Goal: Transaction & Acquisition: Purchase product/service

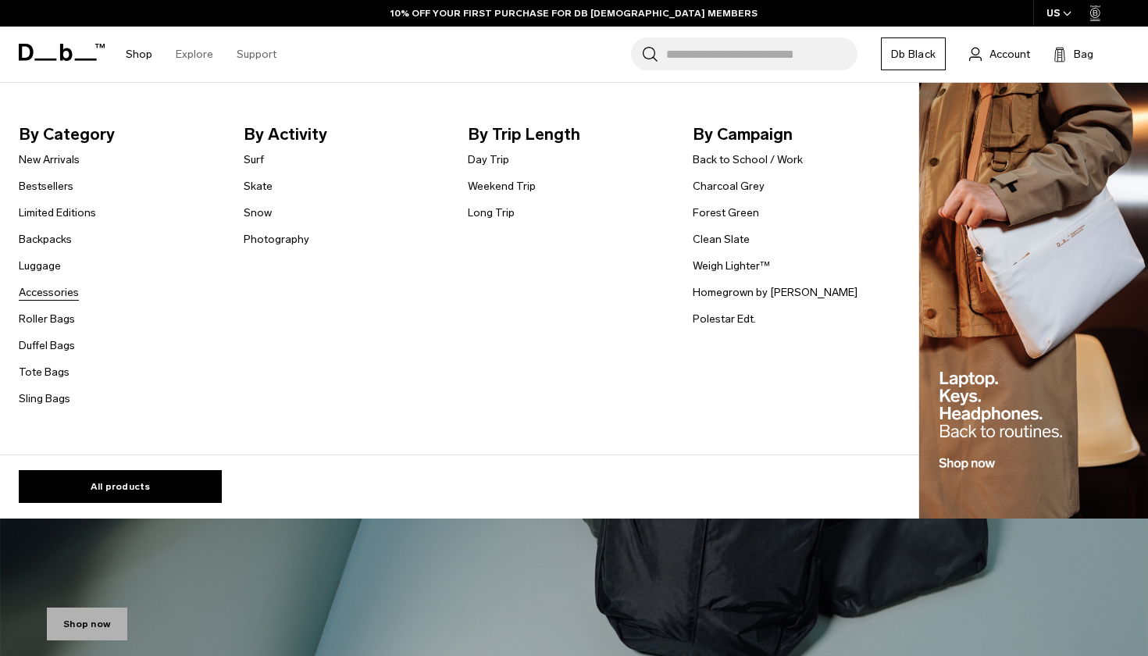
click at [59, 295] on link "Accessories" at bounding box center [49, 292] width 60 height 16
click at [56, 287] on link "Accessories" at bounding box center [49, 292] width 60 height 16
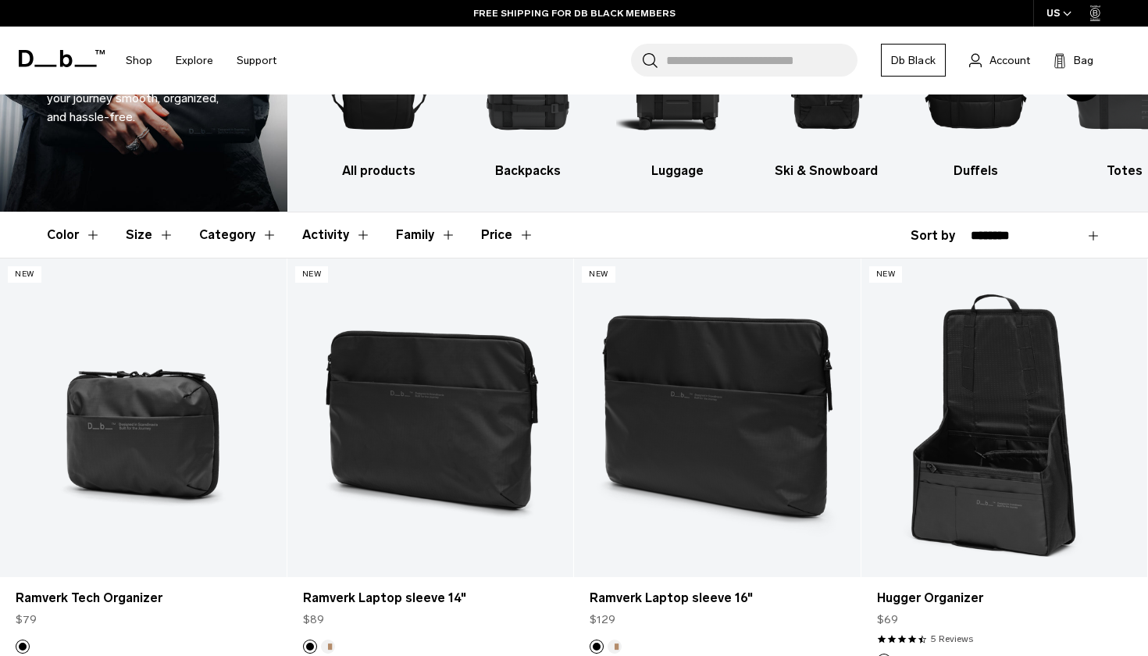
scroll to position [135, 0]
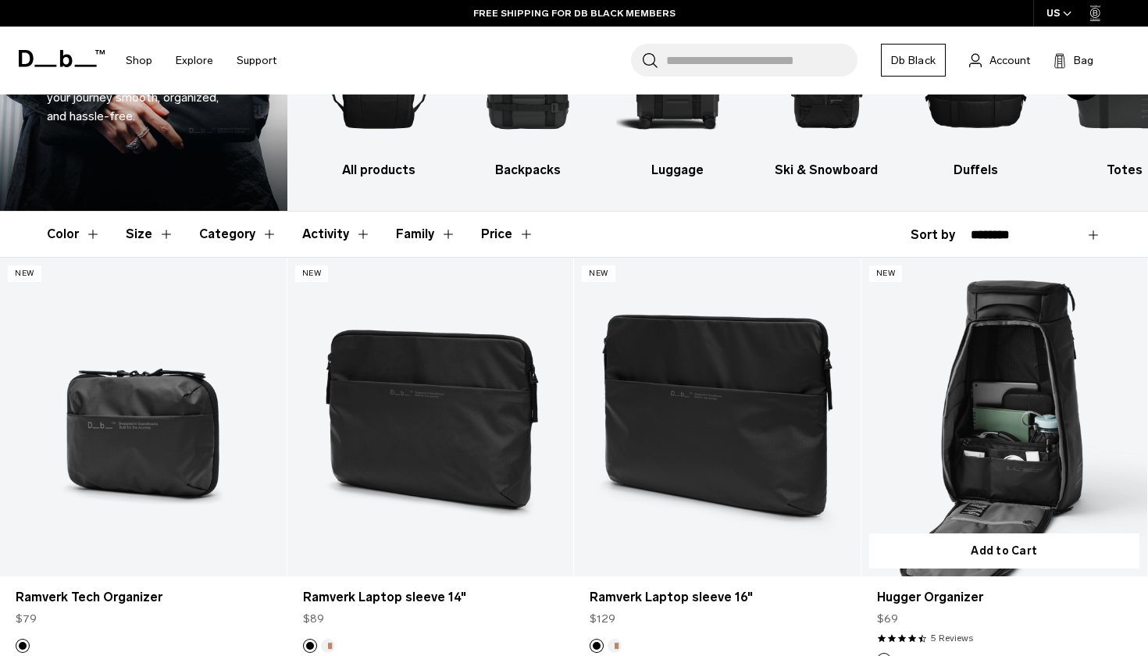
click at [1023, 443] on link "Hugger Organizer" at bounding box center [1005, 417] width 287 height 318
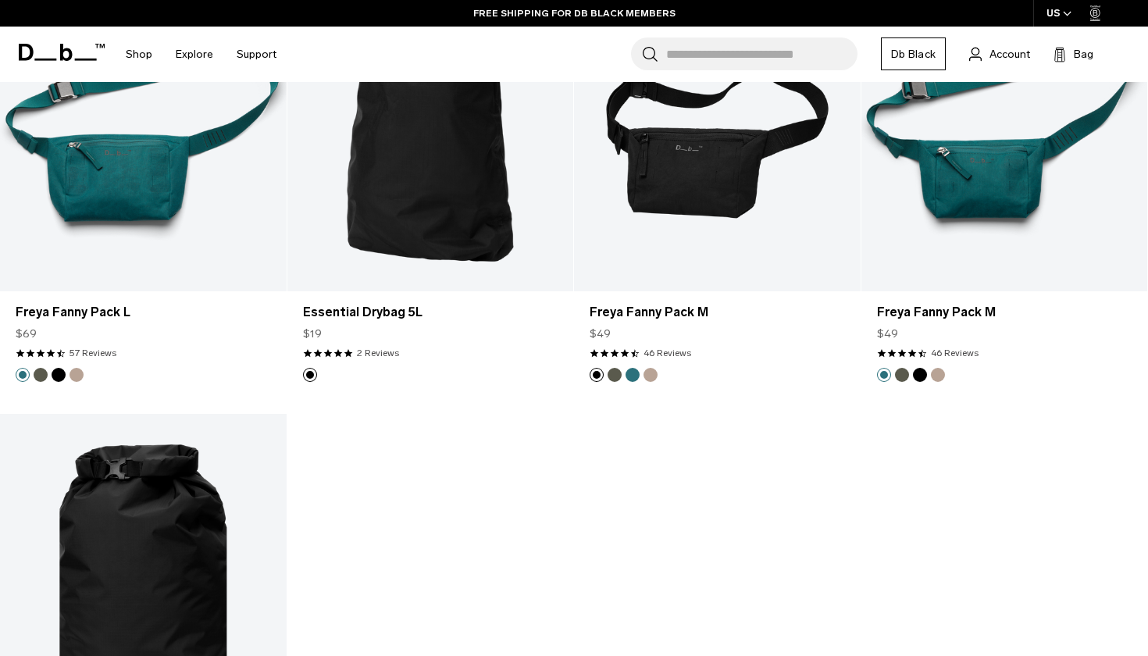
scroll to position [4727, 0]
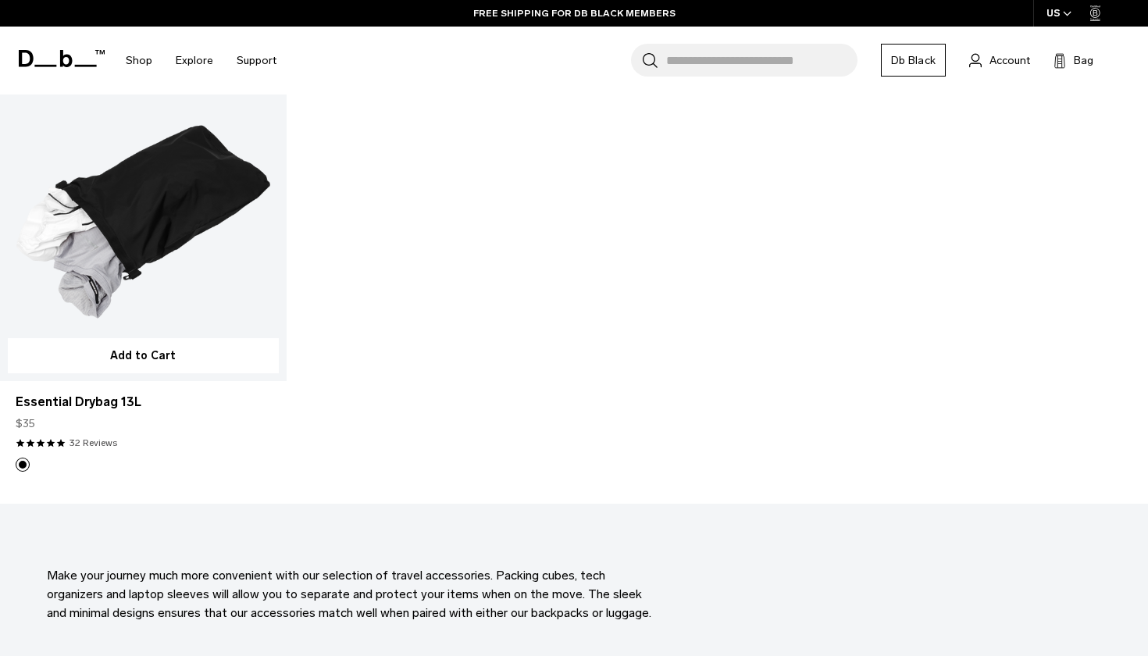
click at [187, 223] on link "Essential Drybag 13L" at bounding box center [143, 221] width 287 height 318
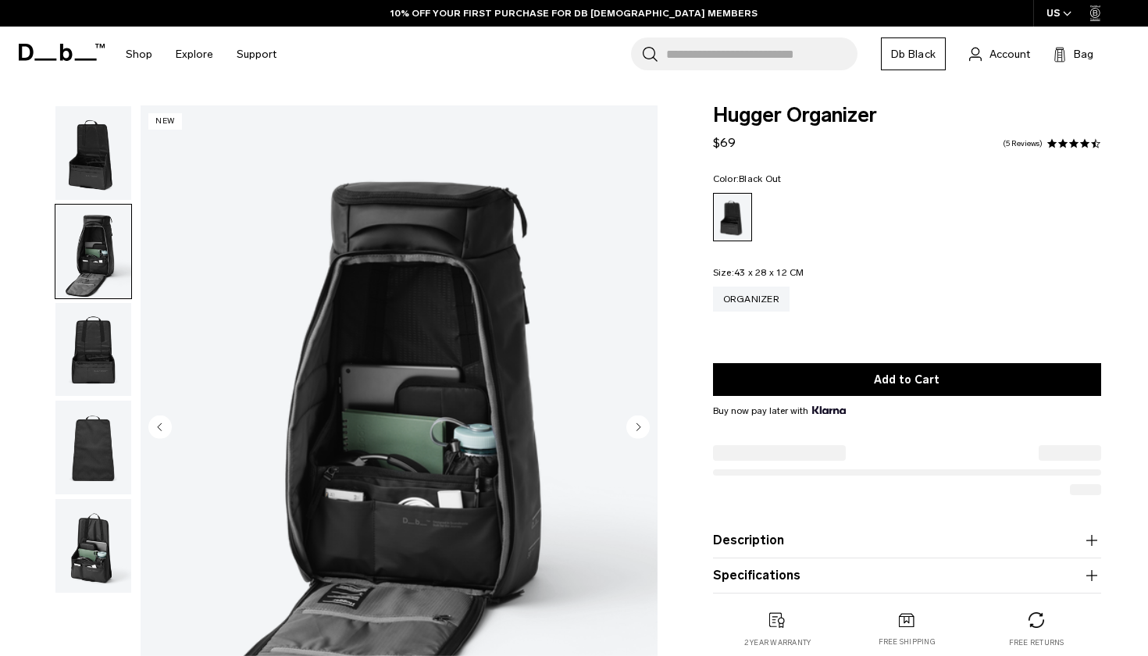
click at [639, 422] on circle "Next slide" at bounding box center [637, 426] width 23 height 23
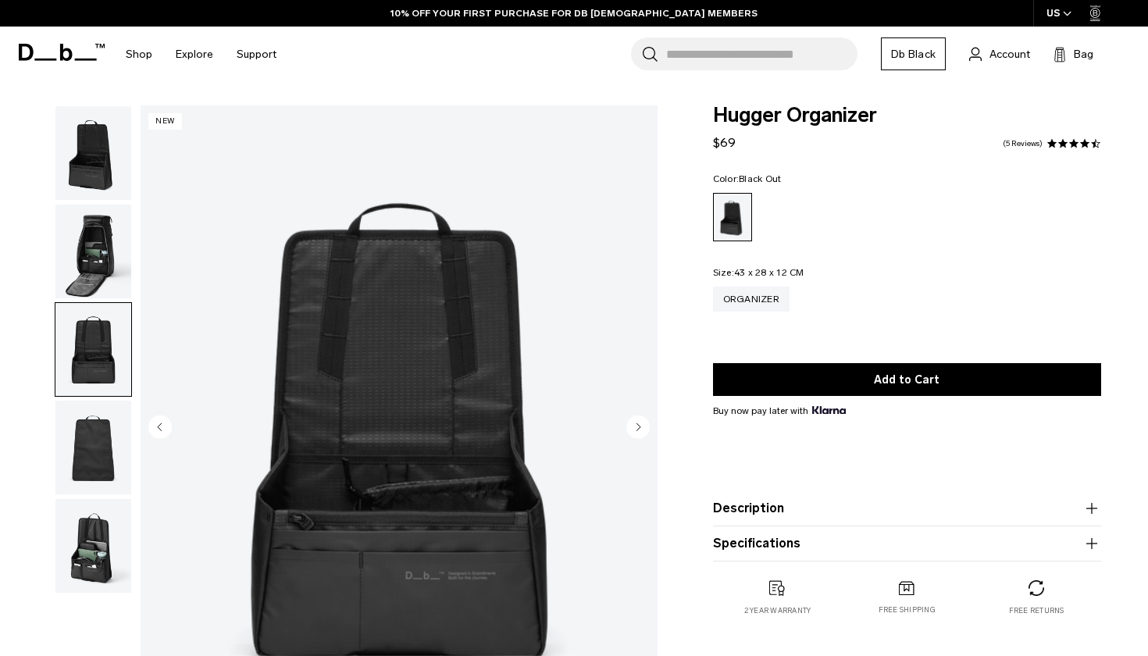
click at [639, 422] on circle "Next slide" at bounding box center [637, 426] width 23 height 23
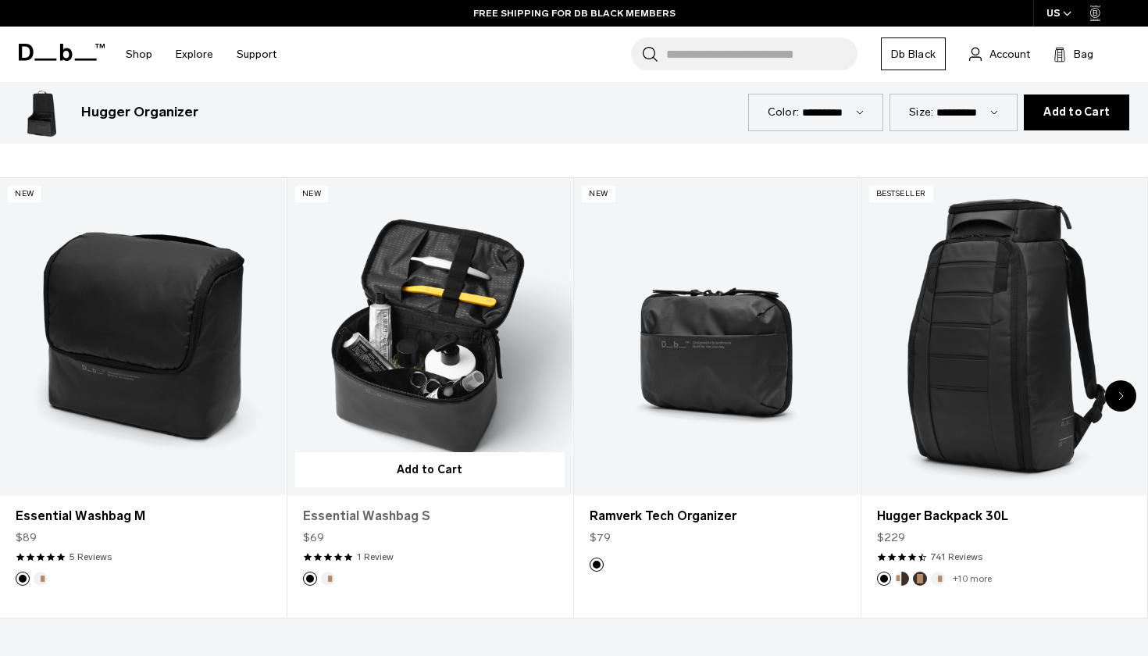
scroll to position [712, 0]
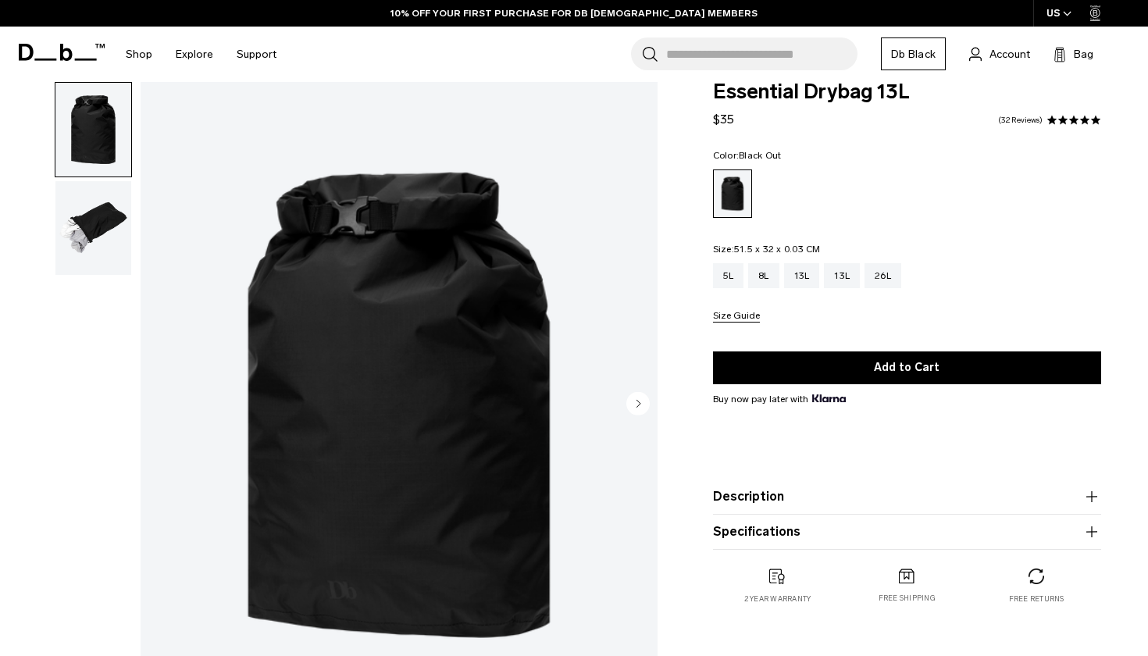
scroll to position [20, 0]
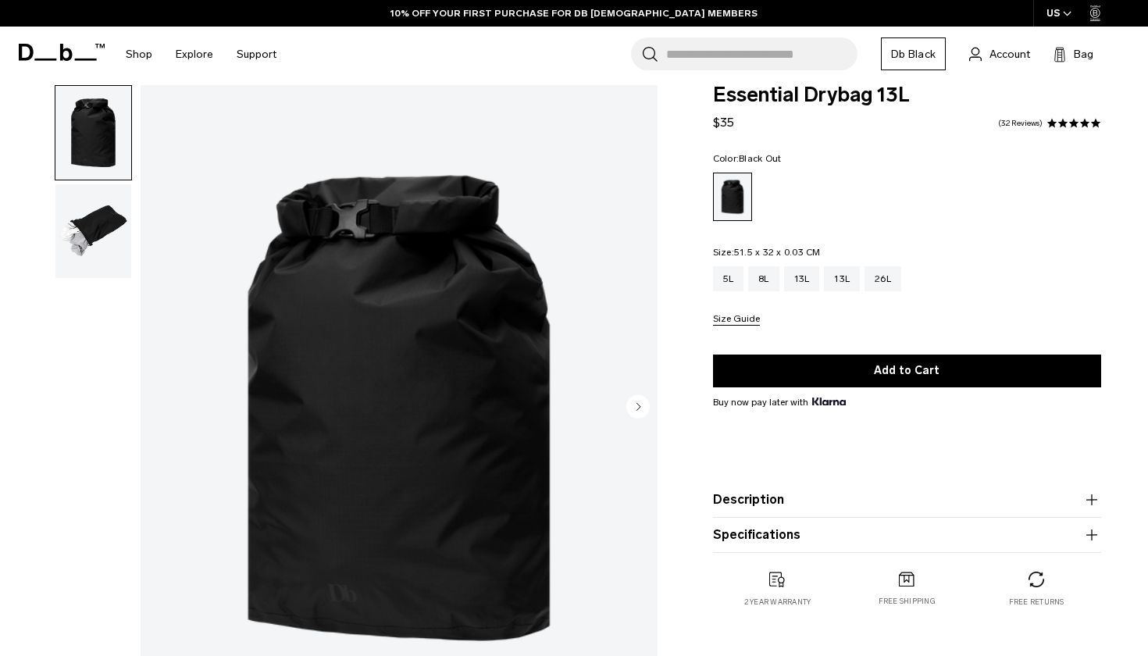
click at [633, 405] on circle "Next slide" at bounding box center [637, 405] width 23 height 23
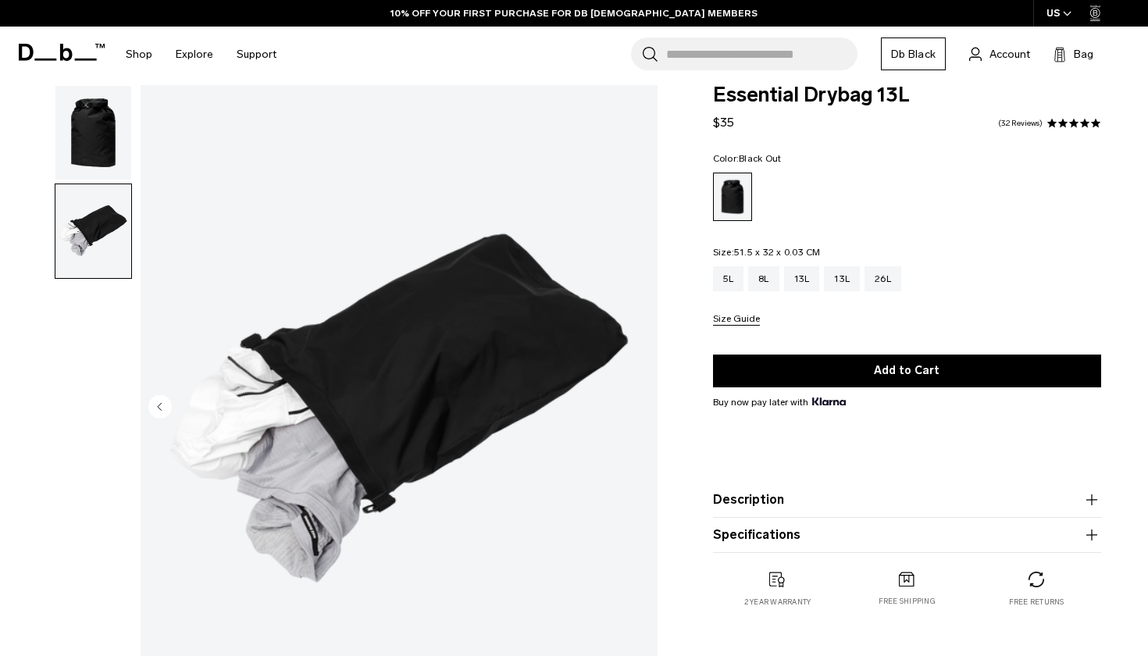
click at [633, 405] on img "2 / 2" at bounding box center [399, 408] width 517 height 646
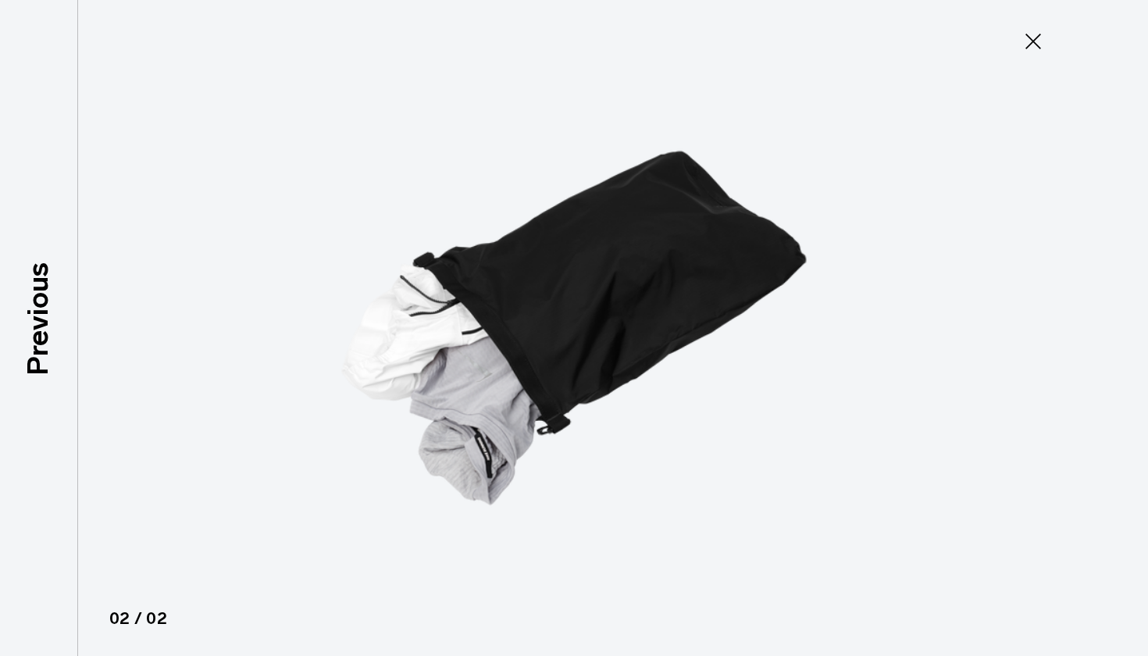
click at [1033, 40] on icon at bounding box center [1033, 41] width 25 height 25
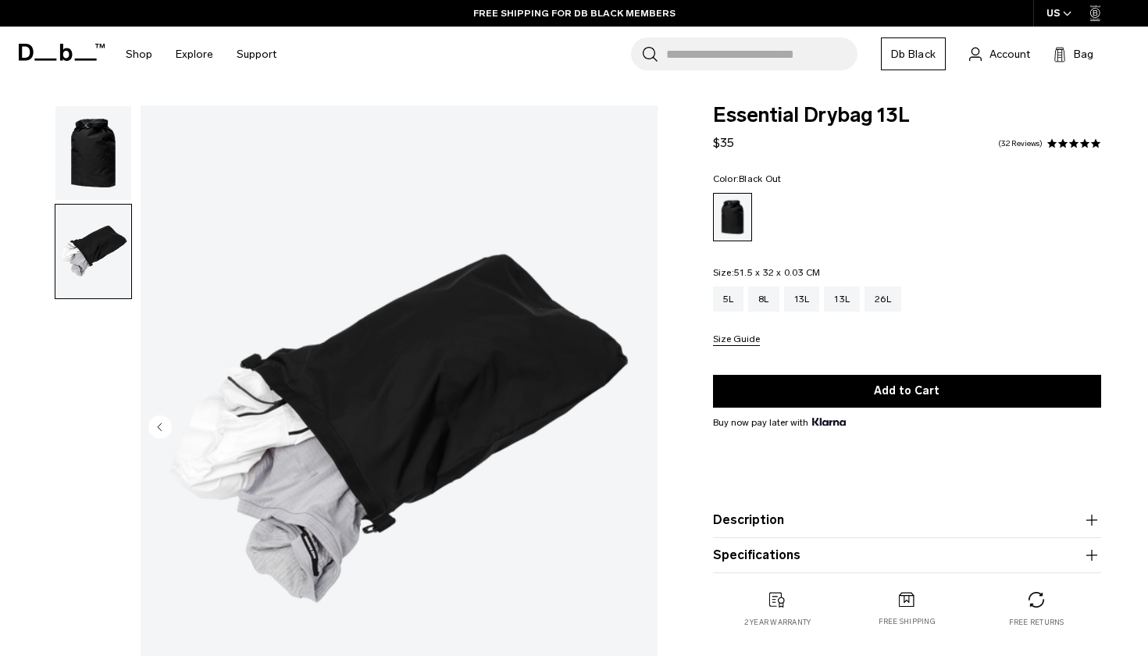
scroll to position [0, 0]
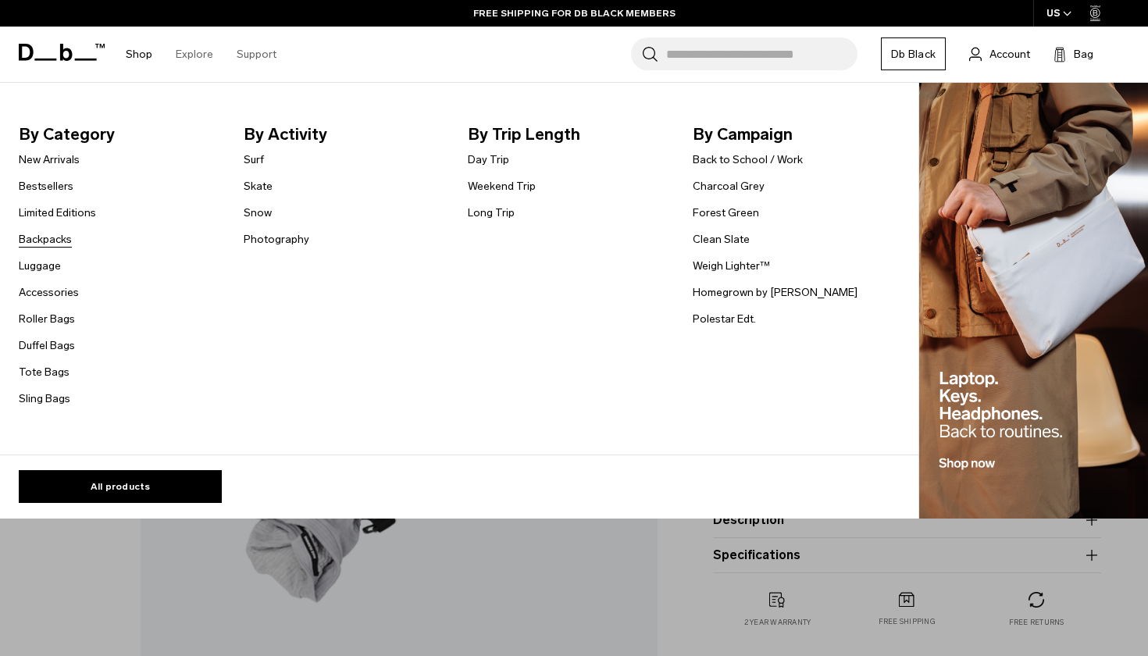
click at [43, 232] on link "Backpacks" at bounding box center [45, 239] width 53 height 16
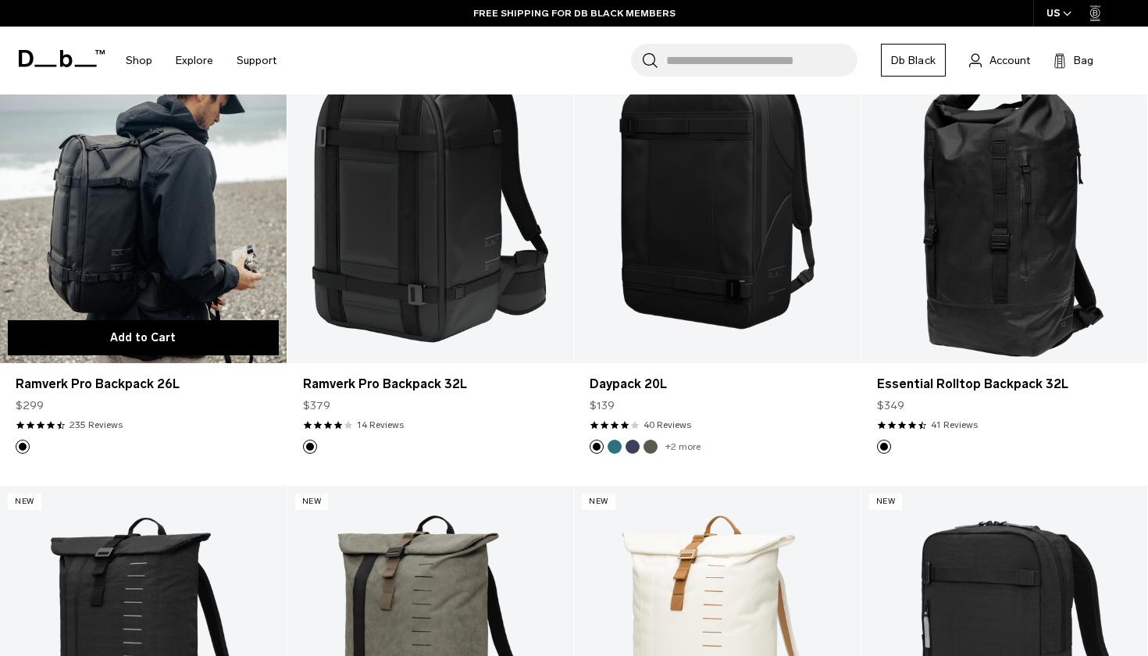
scroll to position [2112, 0]
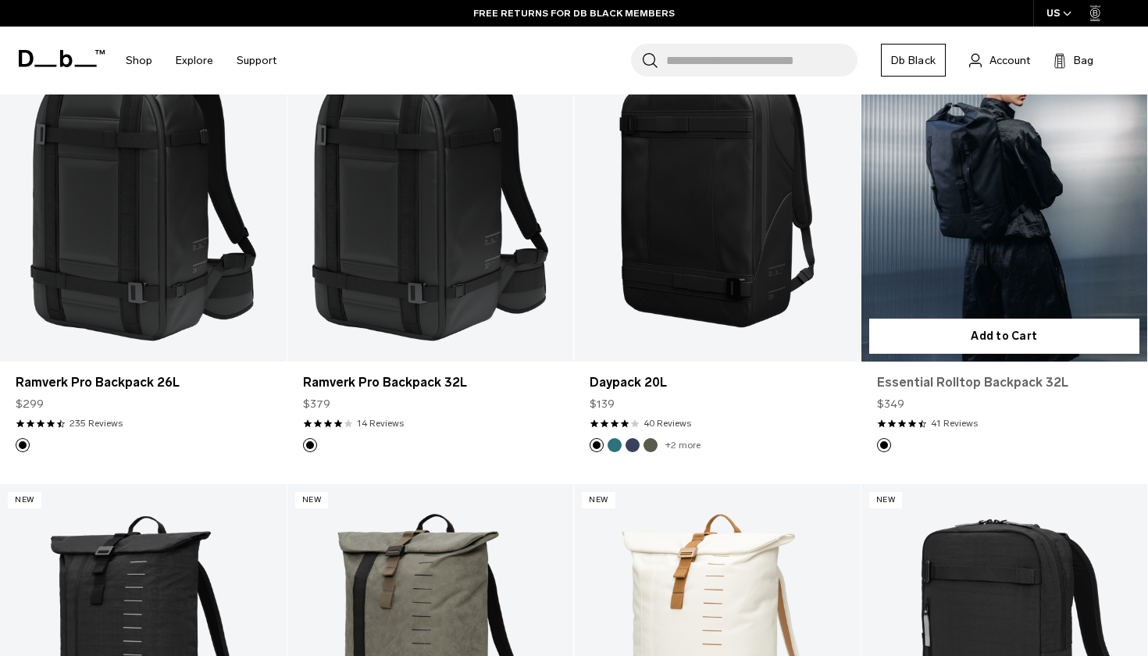
click at [1030, 377] on link "Essential Rolltop Backpack 32L" at bounding box center [1004, 382] width 255 height 19
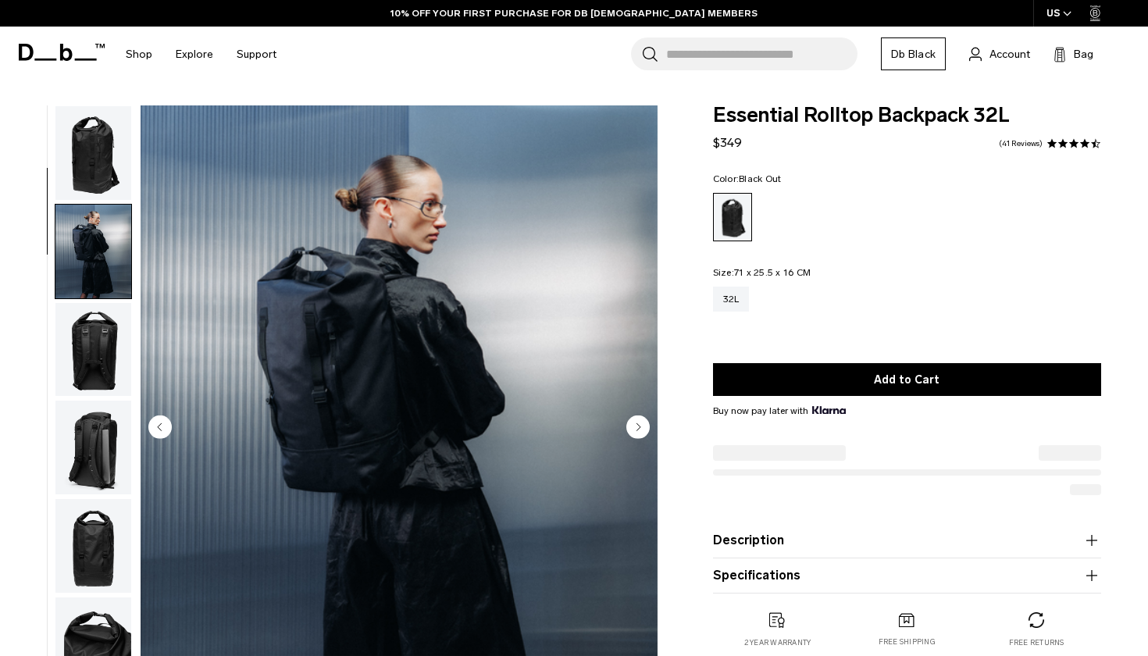
click at [636, 430] on circle "Next slide" at bounding box center [637, 426] width 23 height 23
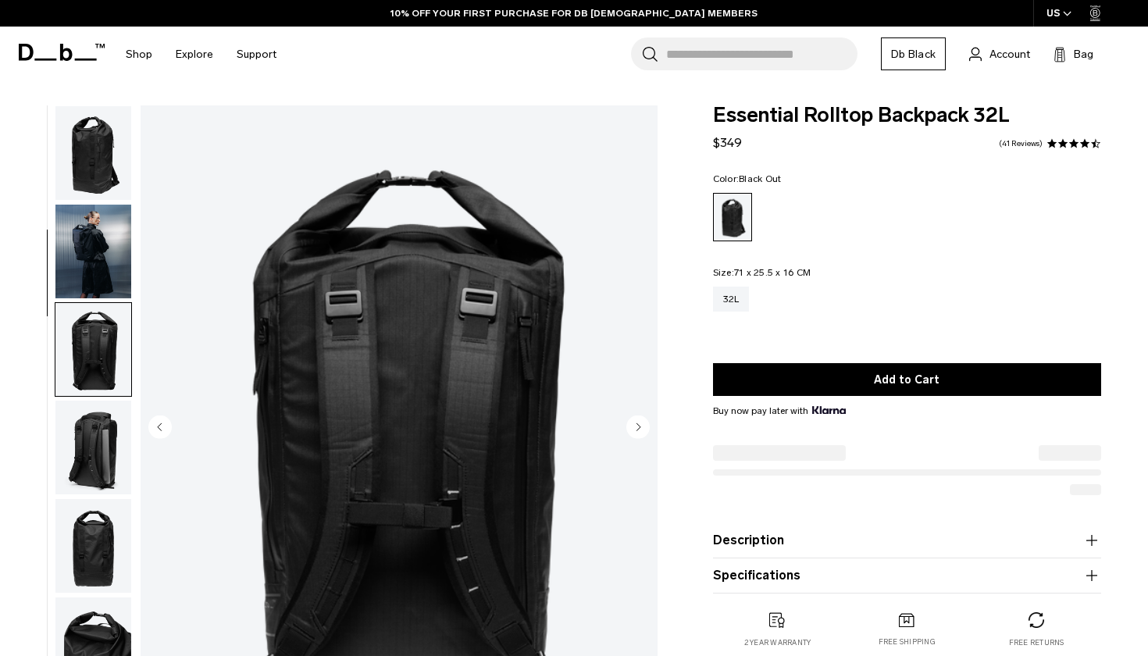
scroll to position [199, 0]
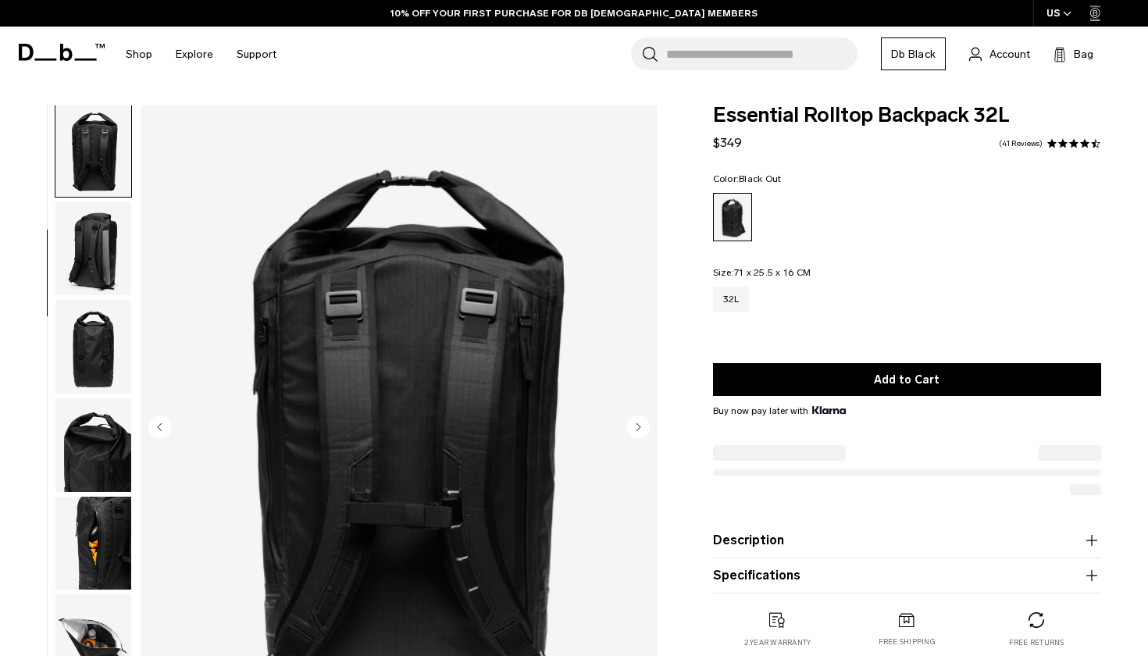
click at [636, 430] on circle "Next slide" at bounding box center [637, 426] width 23 height 23
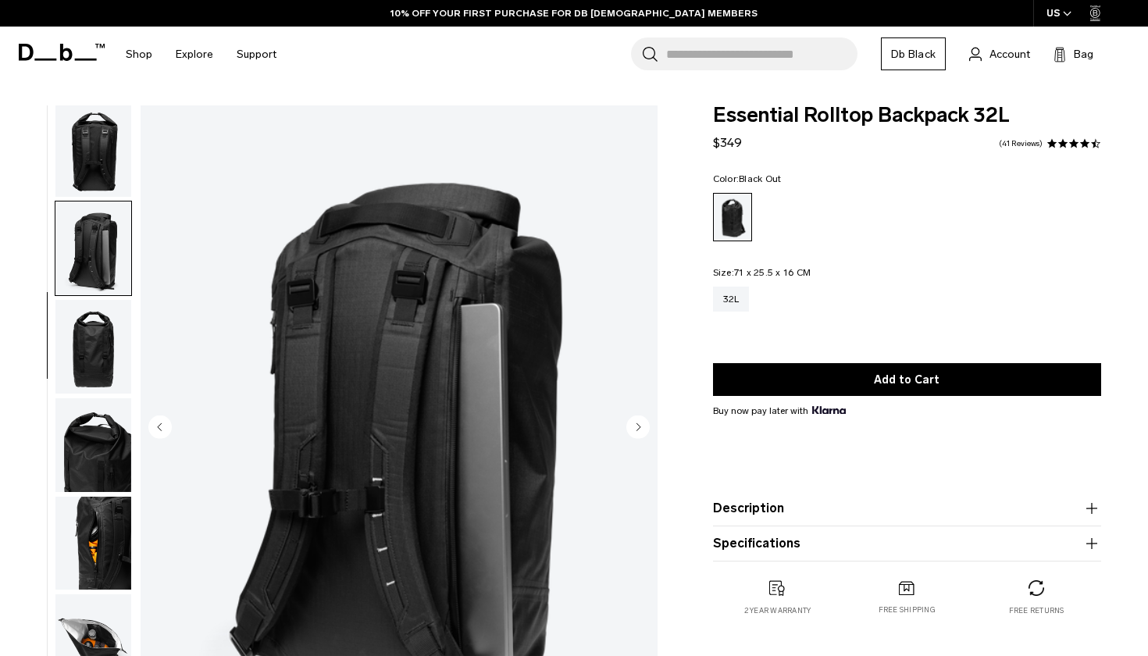
scroll to position [298, 0]
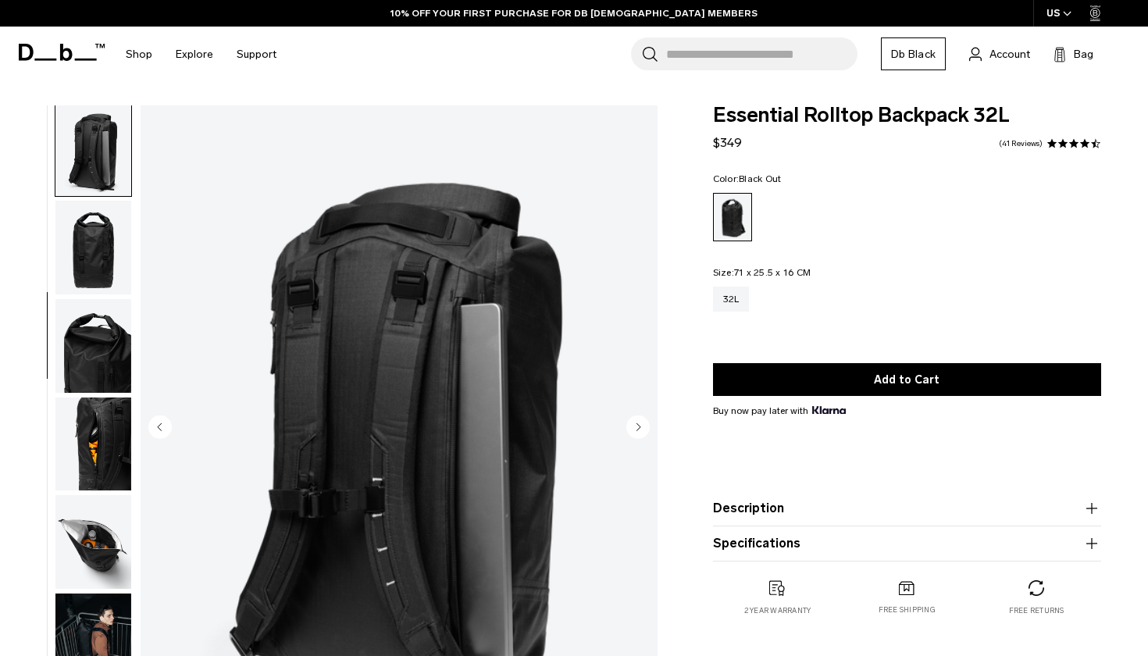
click at [636, 430] on circle "Next slide" at bounding box center [637, 426] width 23 height 23
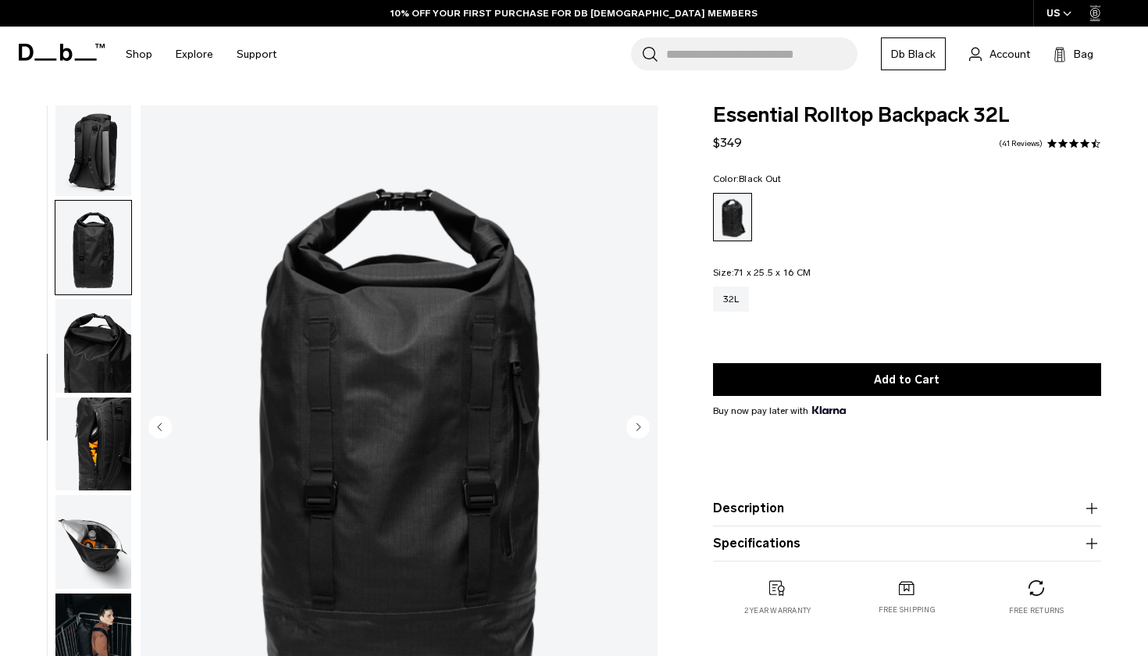
click at [636, 430] on circle "Next slide" at bounding box center [637, 426] width 23 height 23
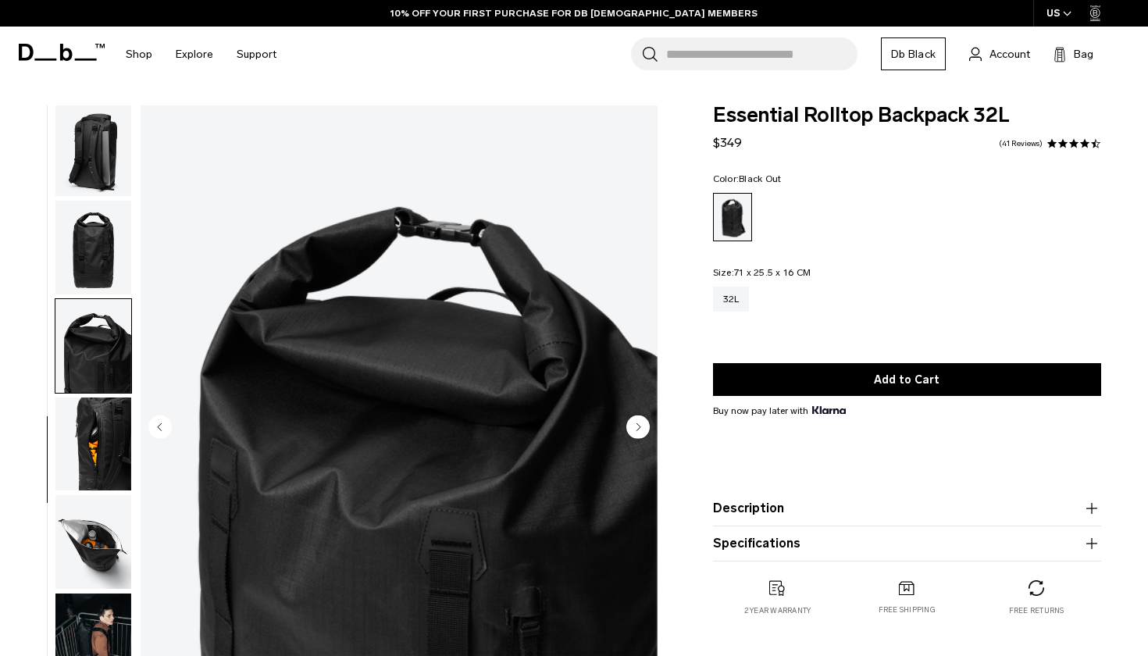
scroll to position [345, 0]
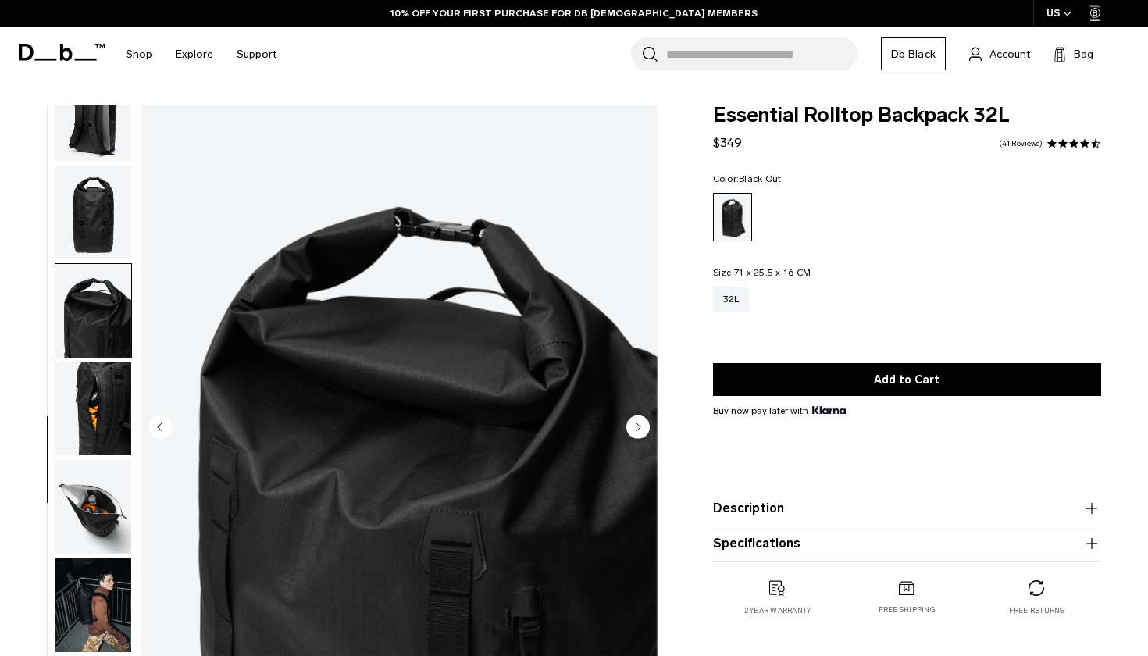
click at [636, 430] on circle "Next slide" at bounding box center [637, 426] width 23 height 23
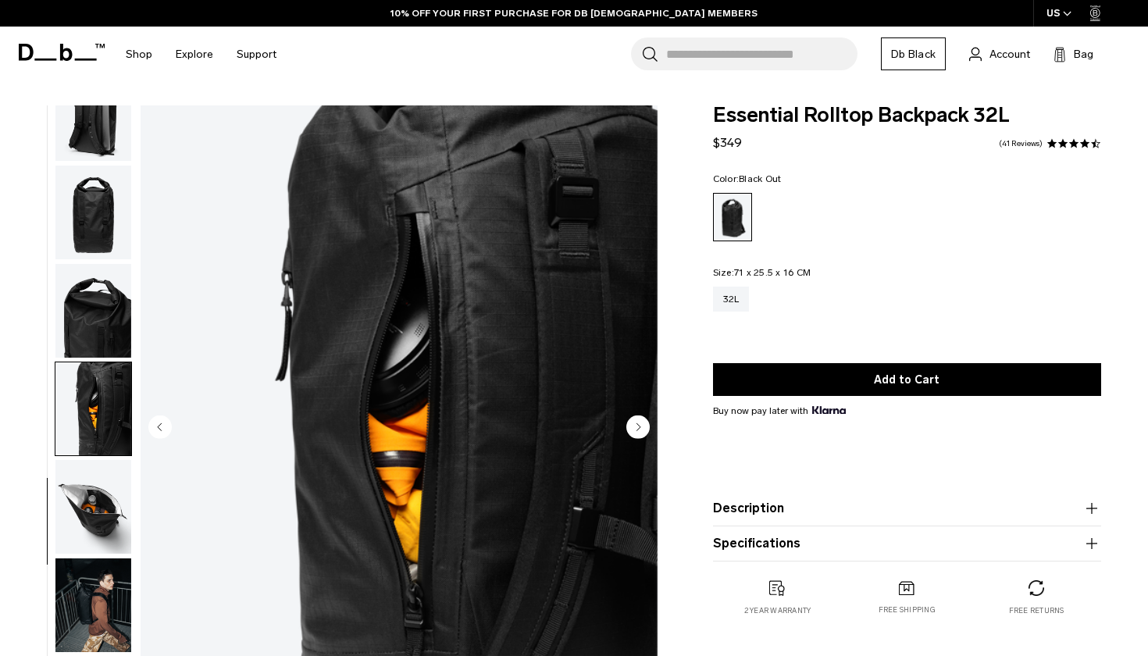
click at [636, 430] on circle "Next slide" at bounding box center [637, 426] width 23 height 23
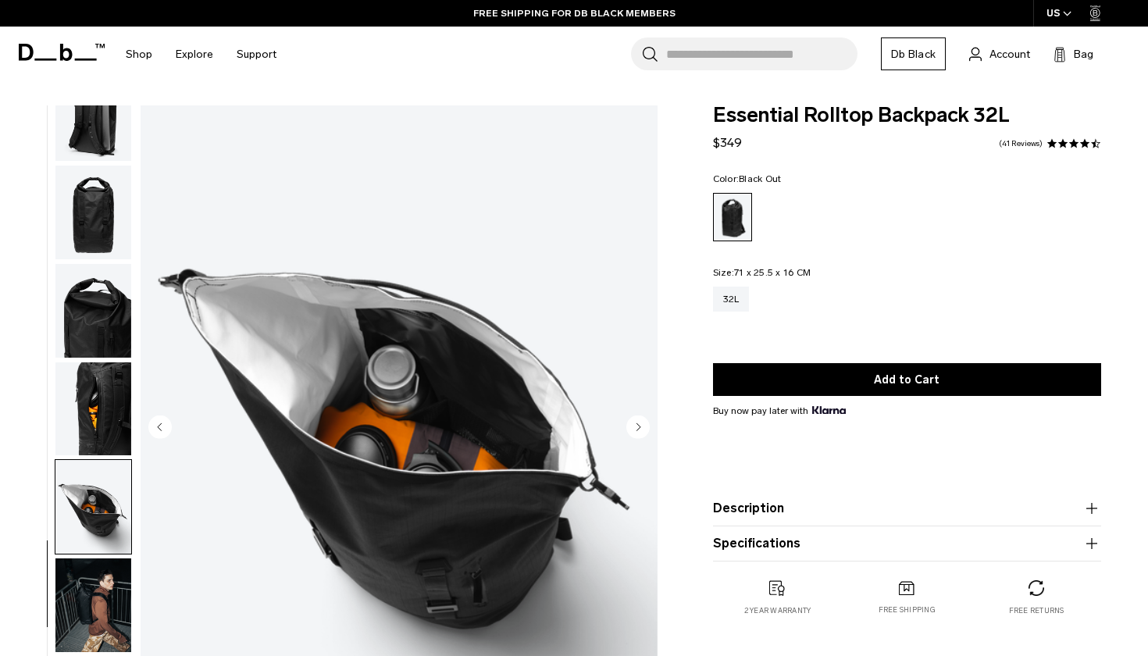
click at [636, 430] on circle "Next slide" at bounding box center [637, 426] width 23 height 23
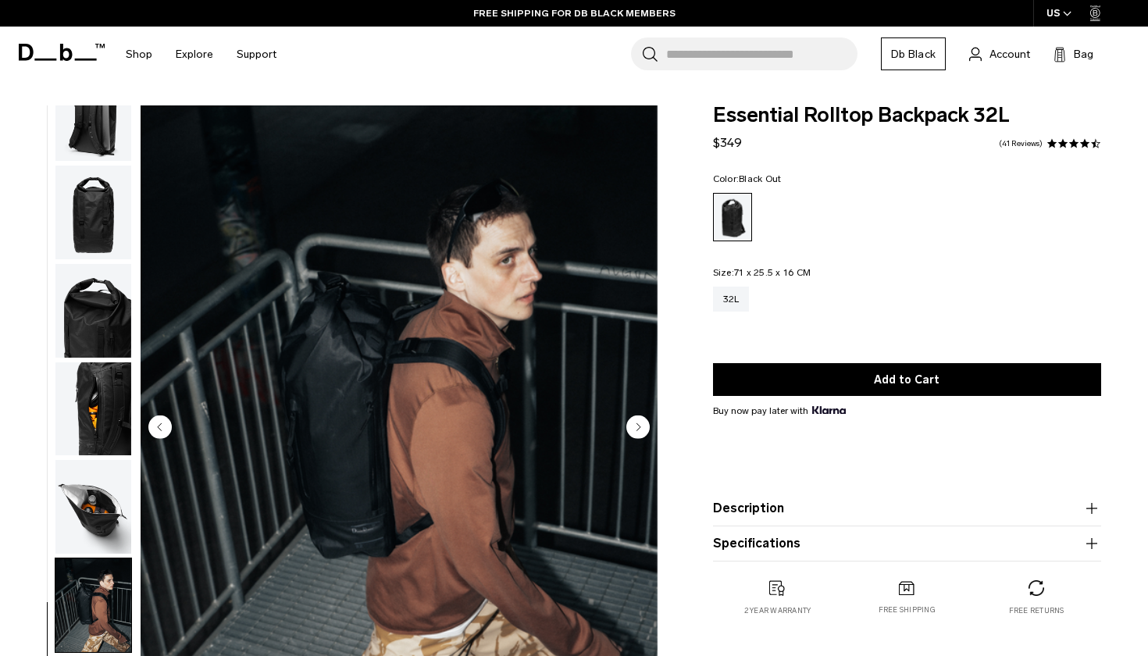
click at [636, 430] on circle "Next slide" at bounding box center [637, 426] width 23 height 23
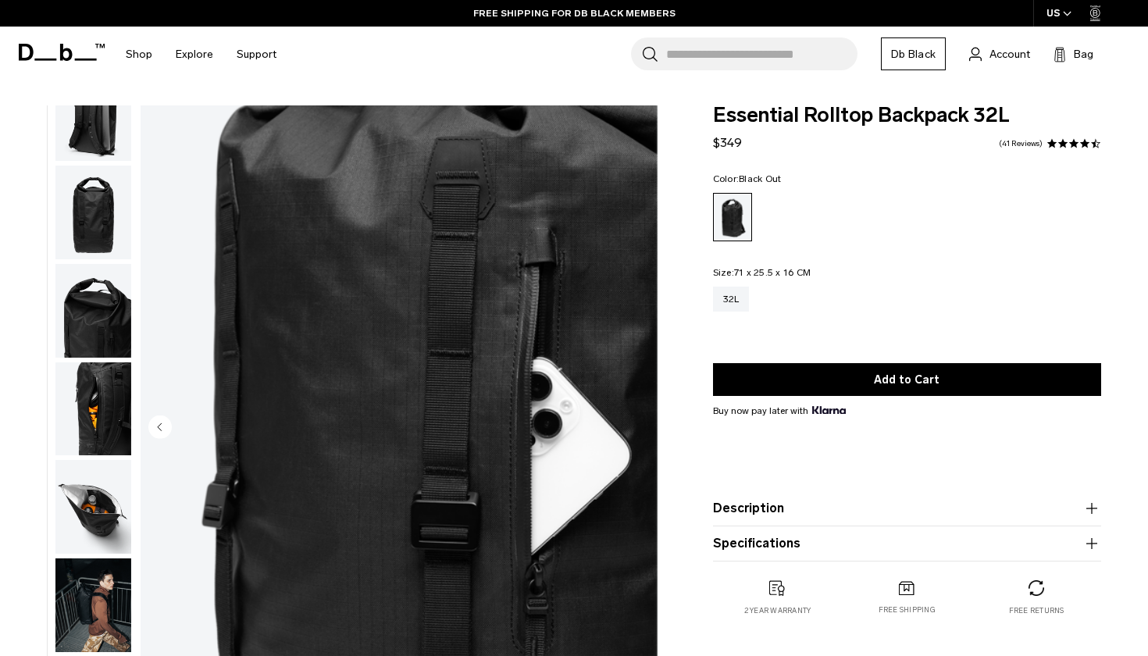
click at [636, 430] on img "10 / 10" at bounding box center [399, 428] width 517 height 646
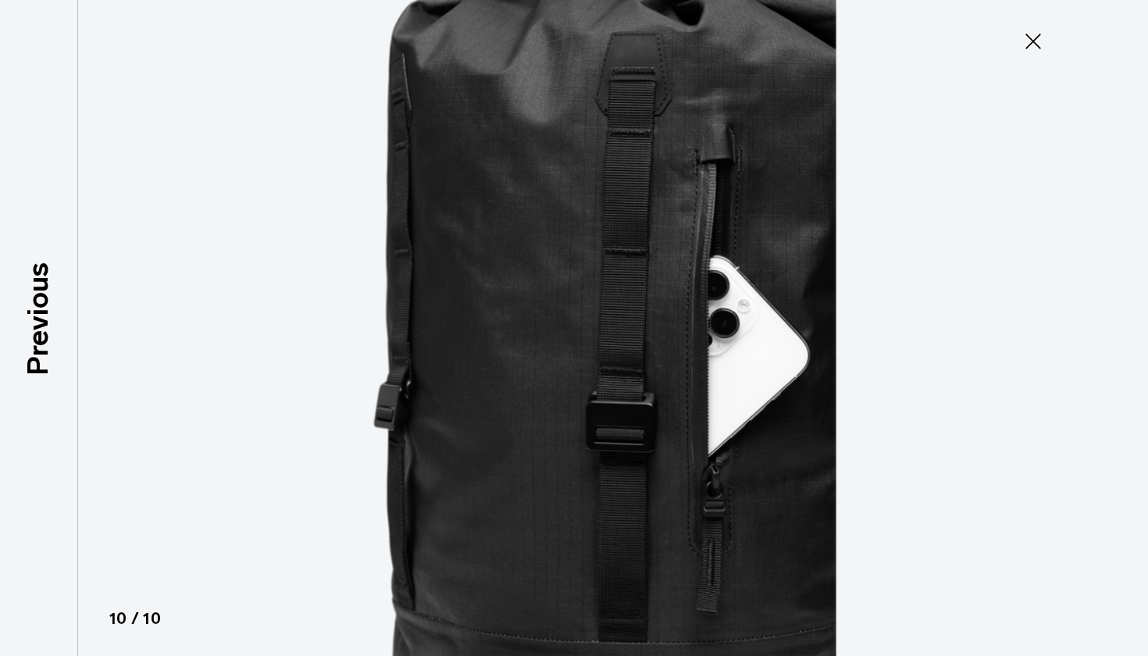
click at [1019, 35] on button "Close" at bounding box center [1034, 41] width 52 height 33
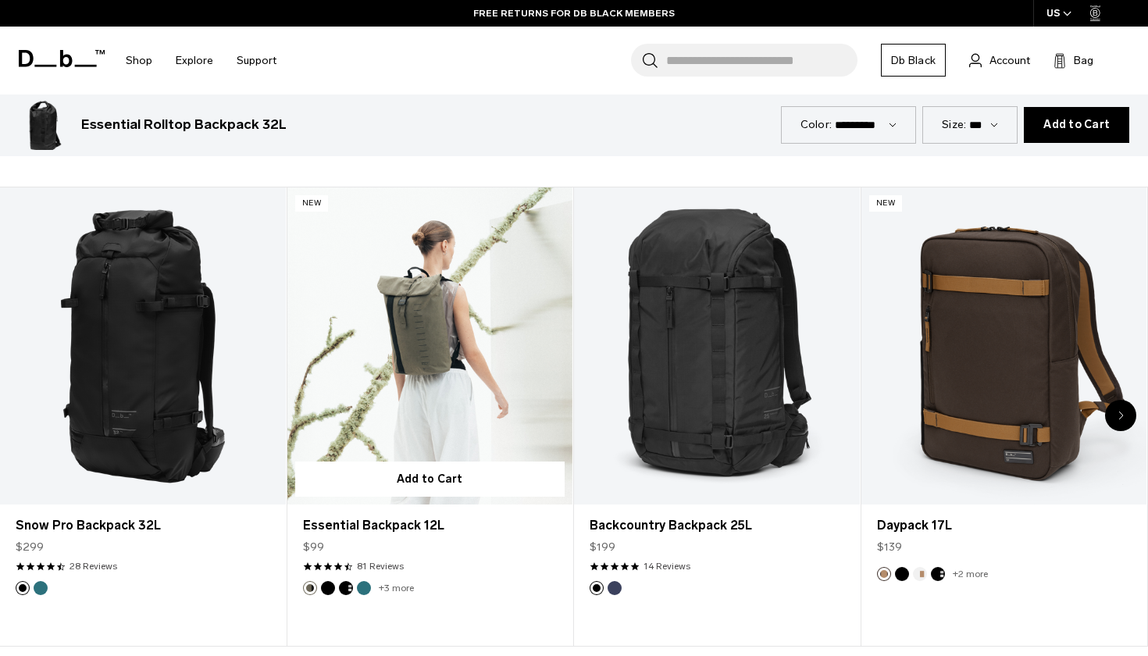
scroll to position [2584, 0]
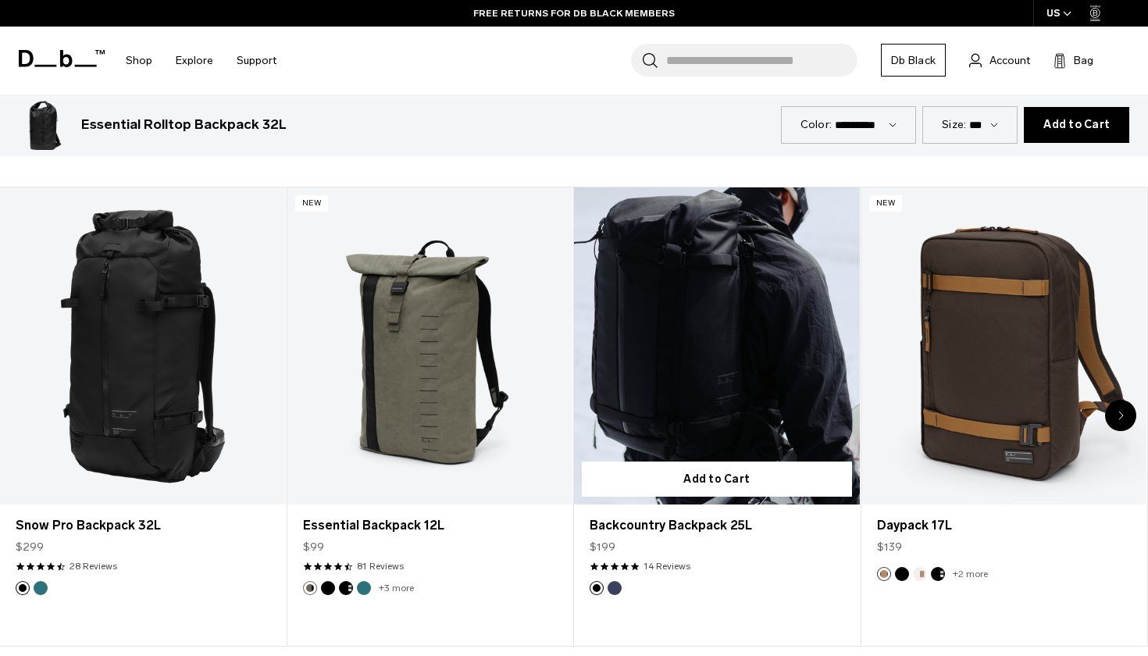
click at [731, 384] on link "Backcountry Backpack 25L" at bounding box center [717, 345] width 286 height 317
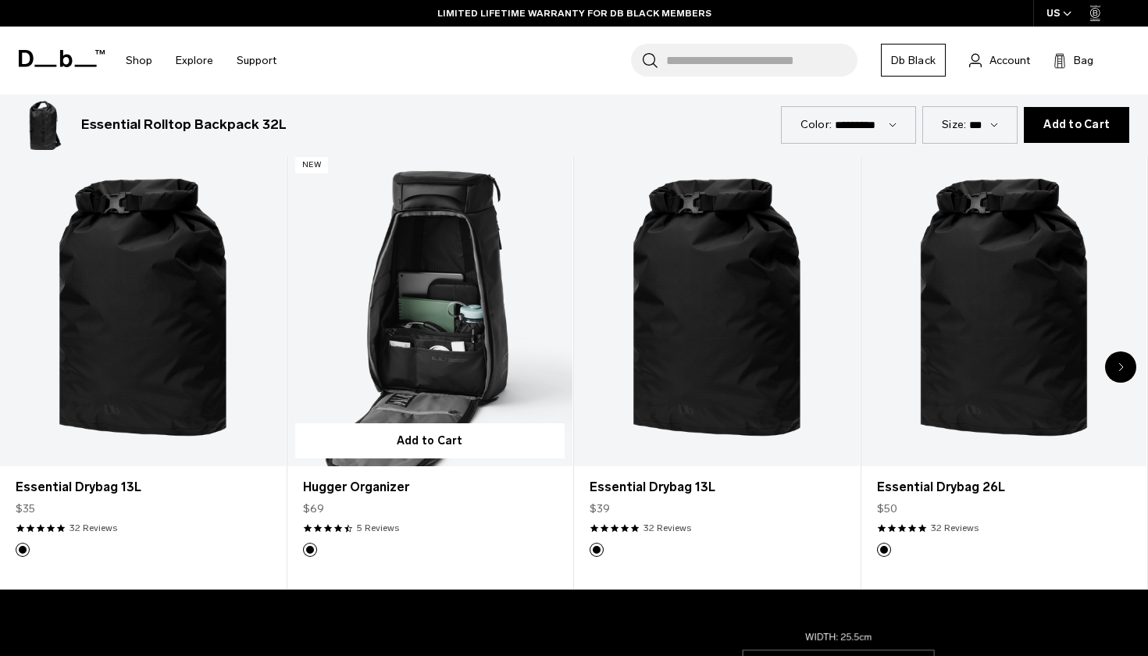
scroll to position [614, 0]
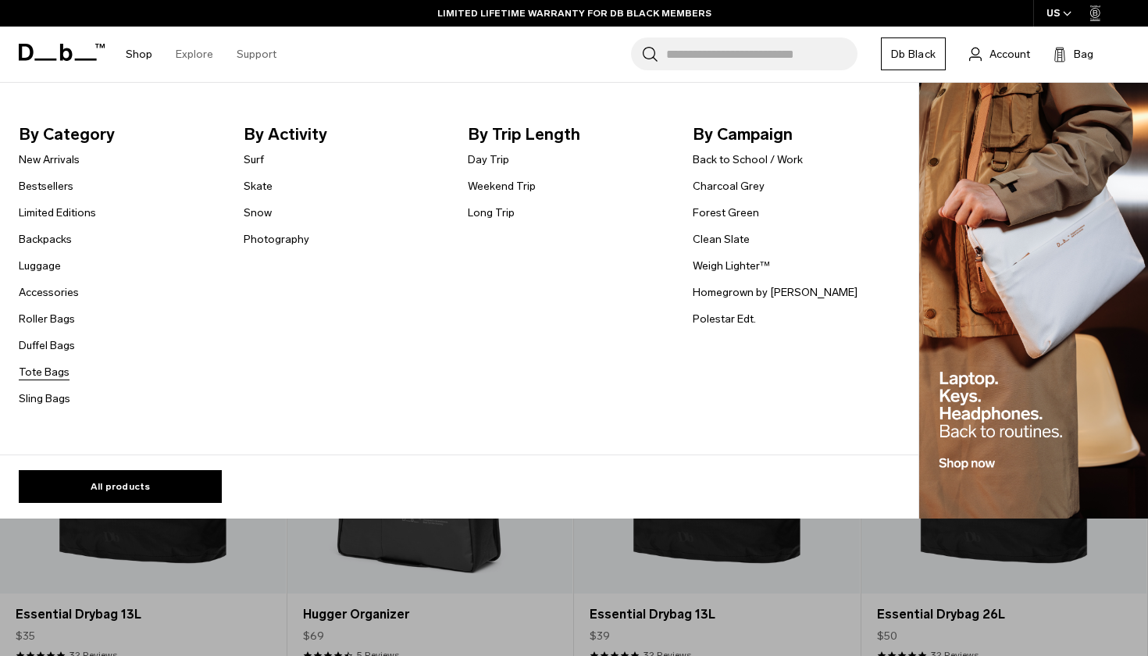
click at [53, 369] on link "Tote Bags" at bounding box center [44, 372] width 51 height 16
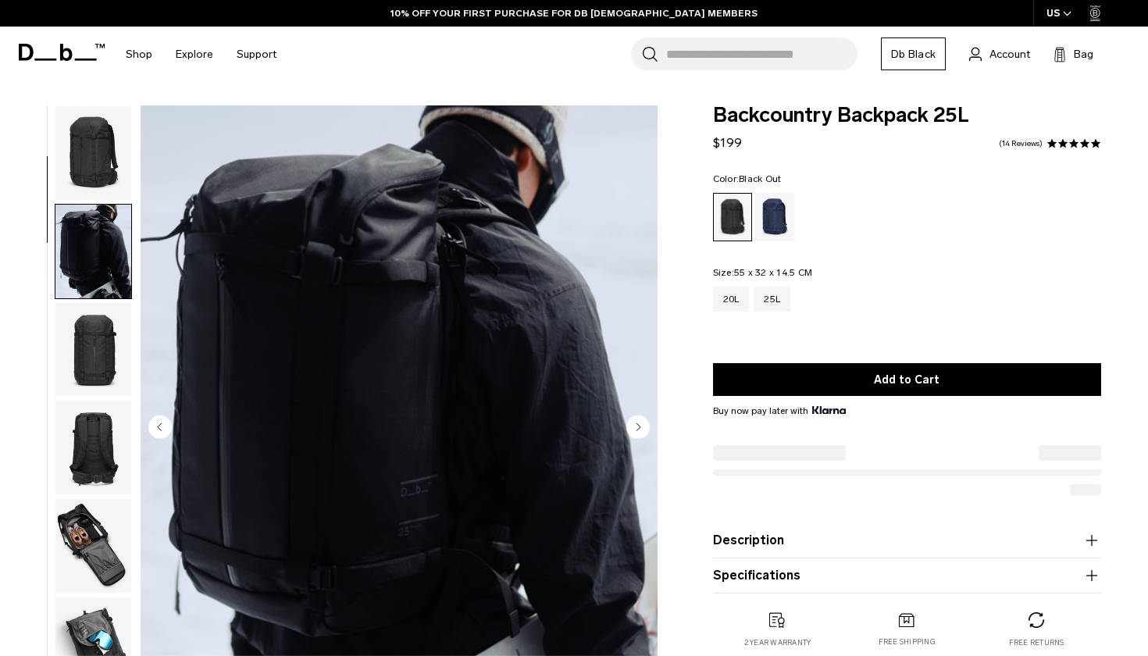
scroll to position [96, 0]
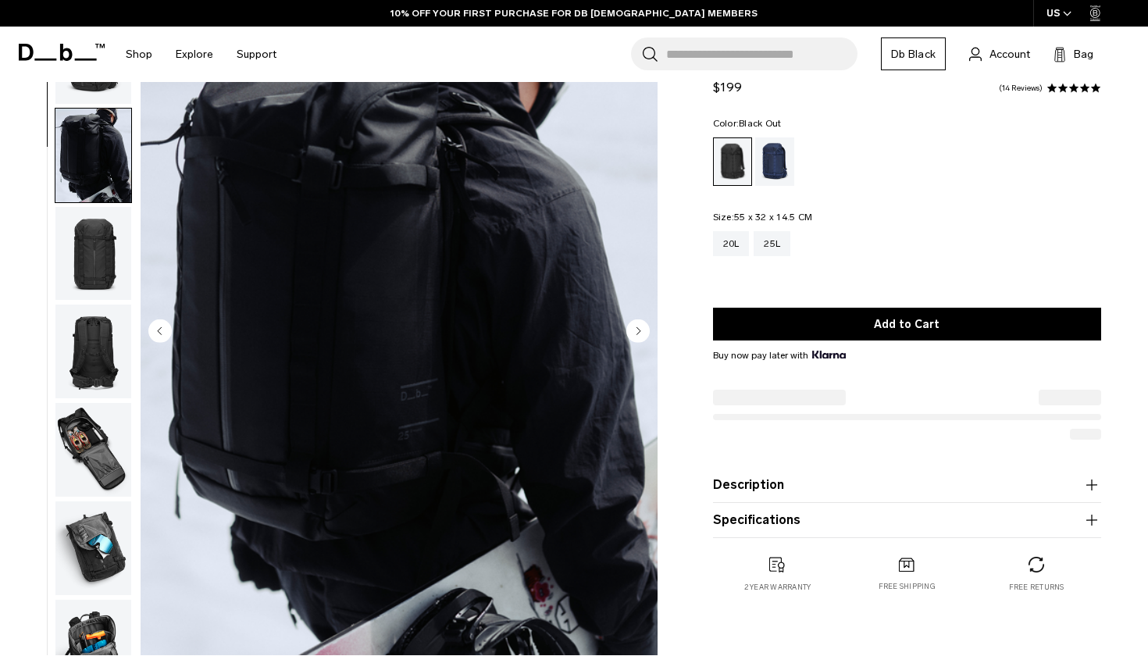
click at [641, 337] on circle "Next slide" at bounding box center [637, 330] width 23 height 23
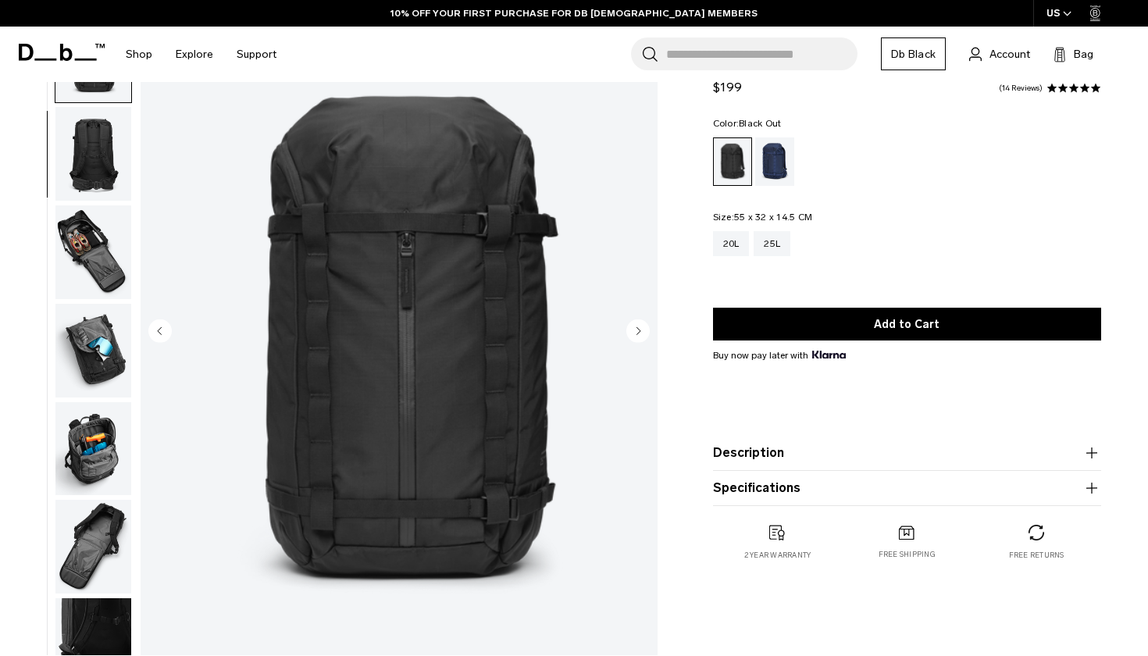
click at [76, 257] on img "button" at bounding box center [93, 252] width 76 height 94
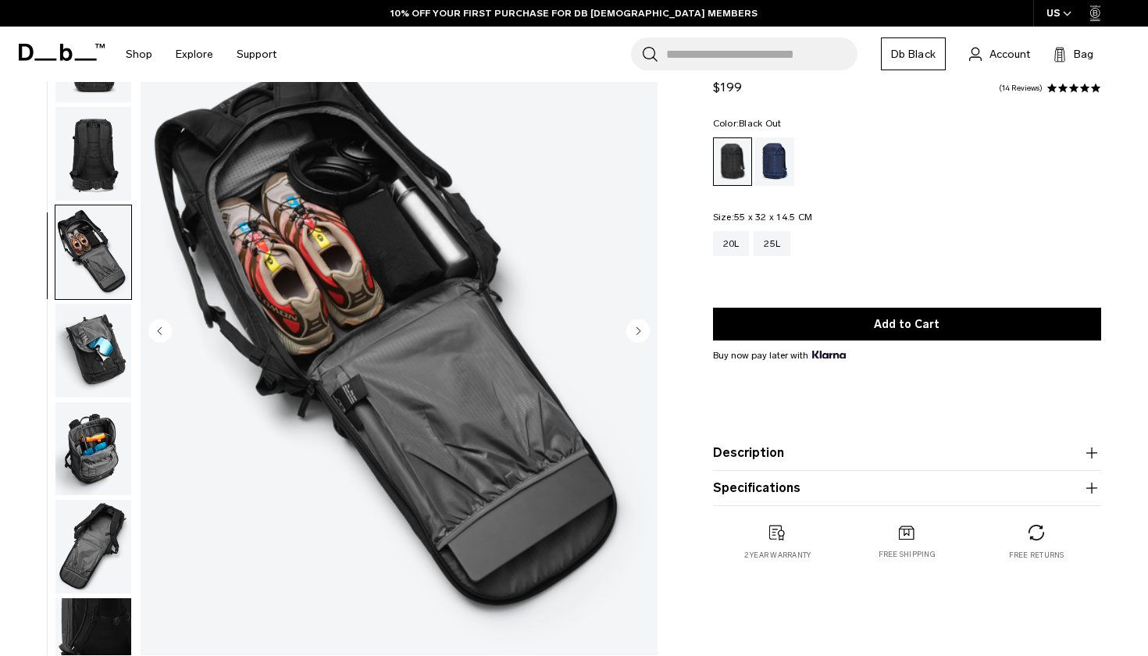
scroll to position [396, 0]
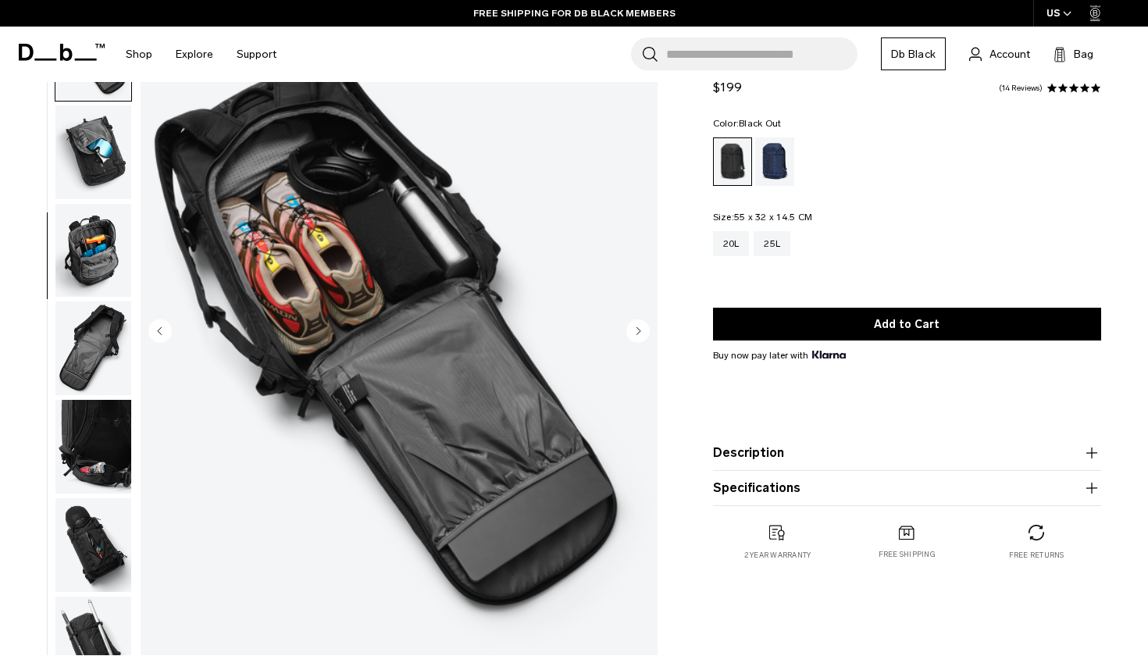
click at [93, 341] on img "button" at bounding box center [93, 349] width 76 height 94
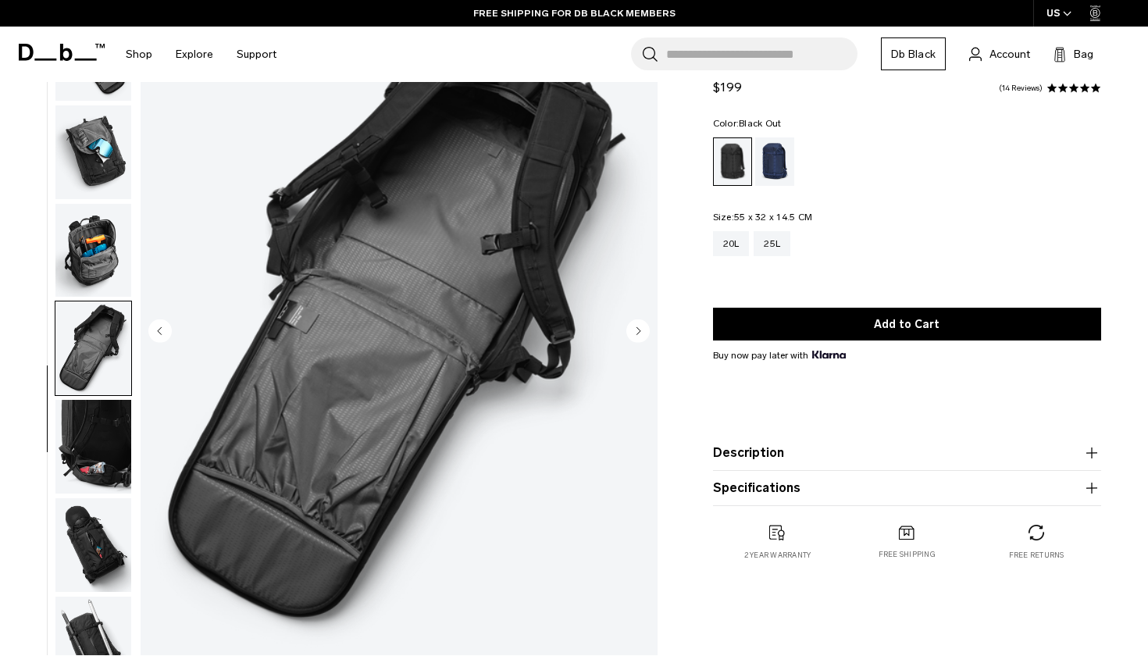
scroll to position [538, 0]
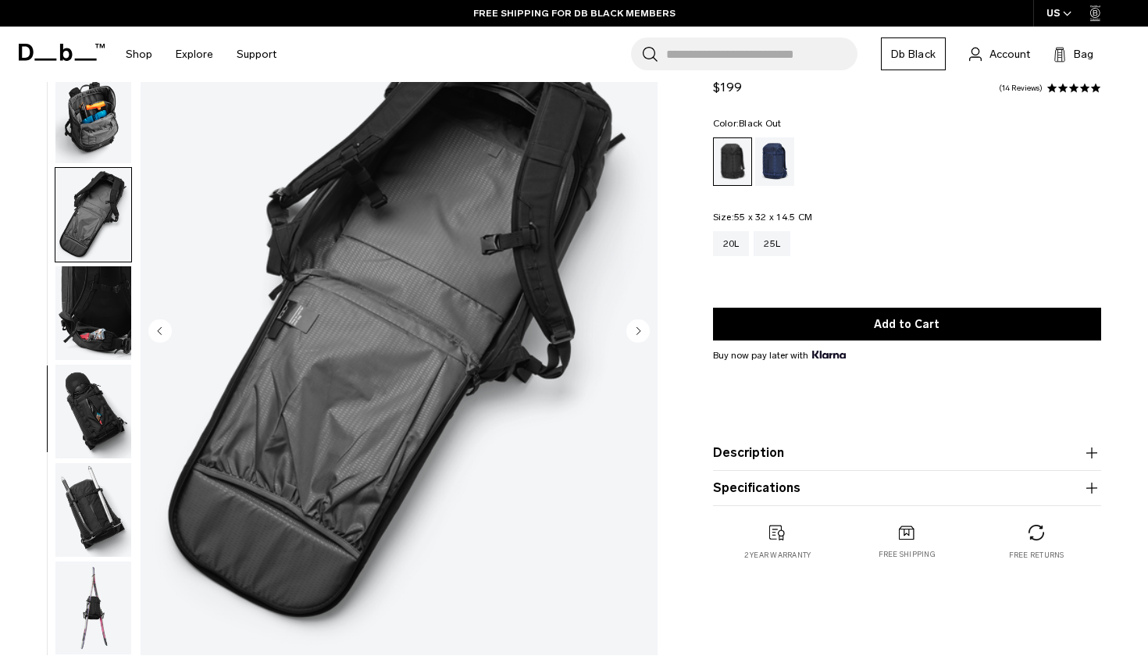
click at [87, 384] on img "button" at bounding box center [93, 412] width 76 height 94
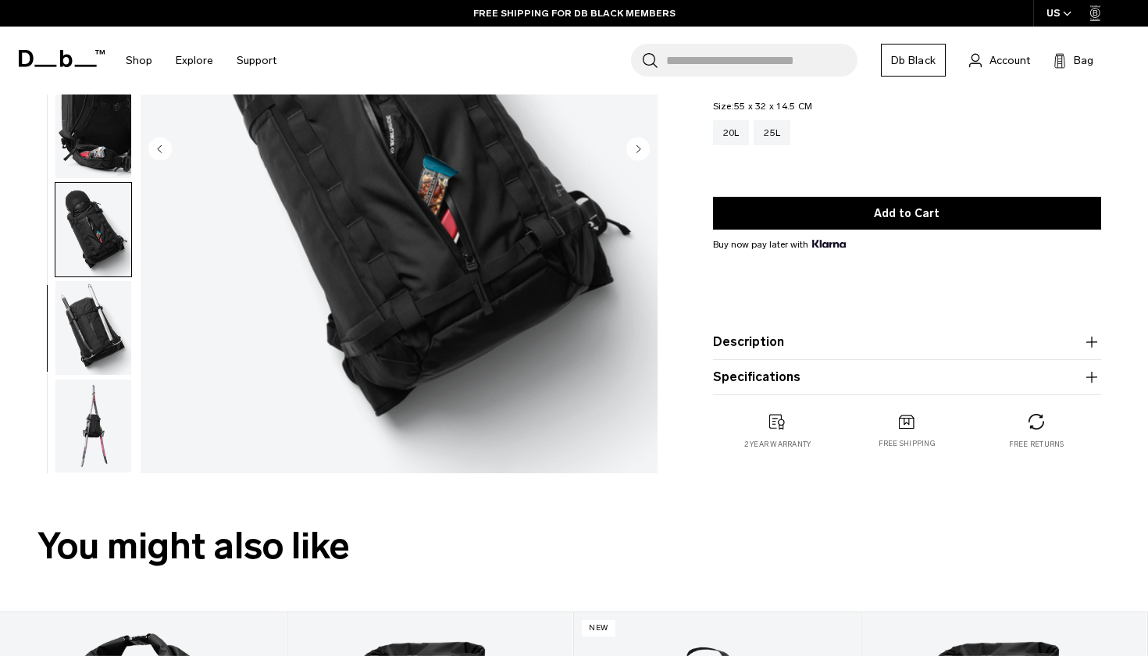
scroll to position [287, 0]
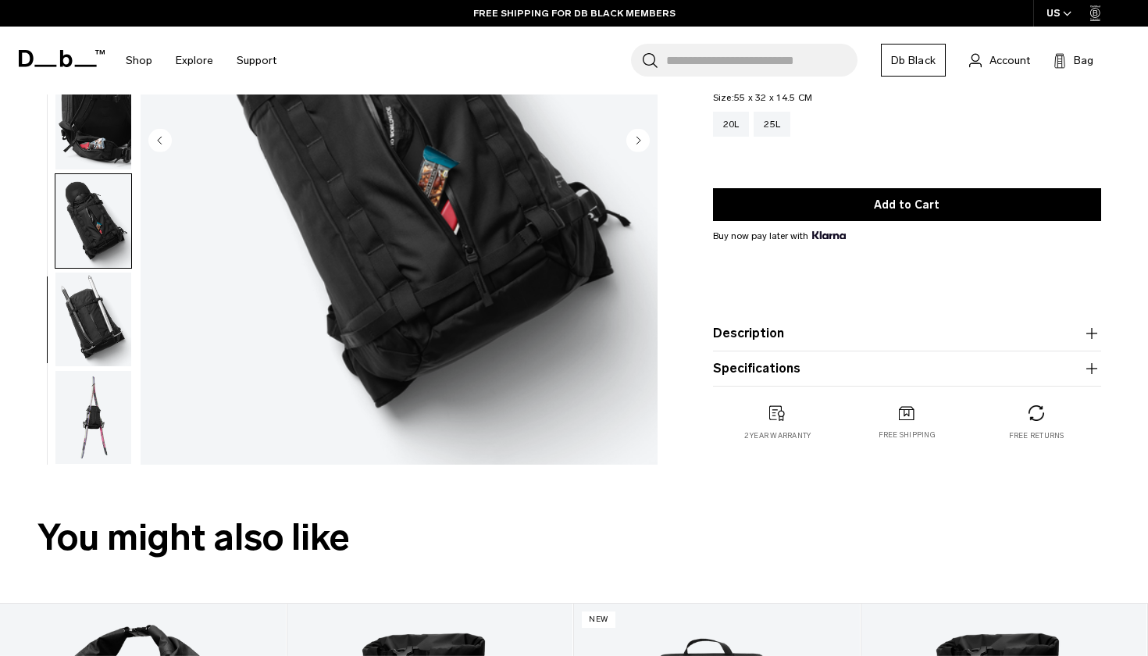
click at [80, 415] on img "button" at bounding box center [93, 418] width 76 height 94
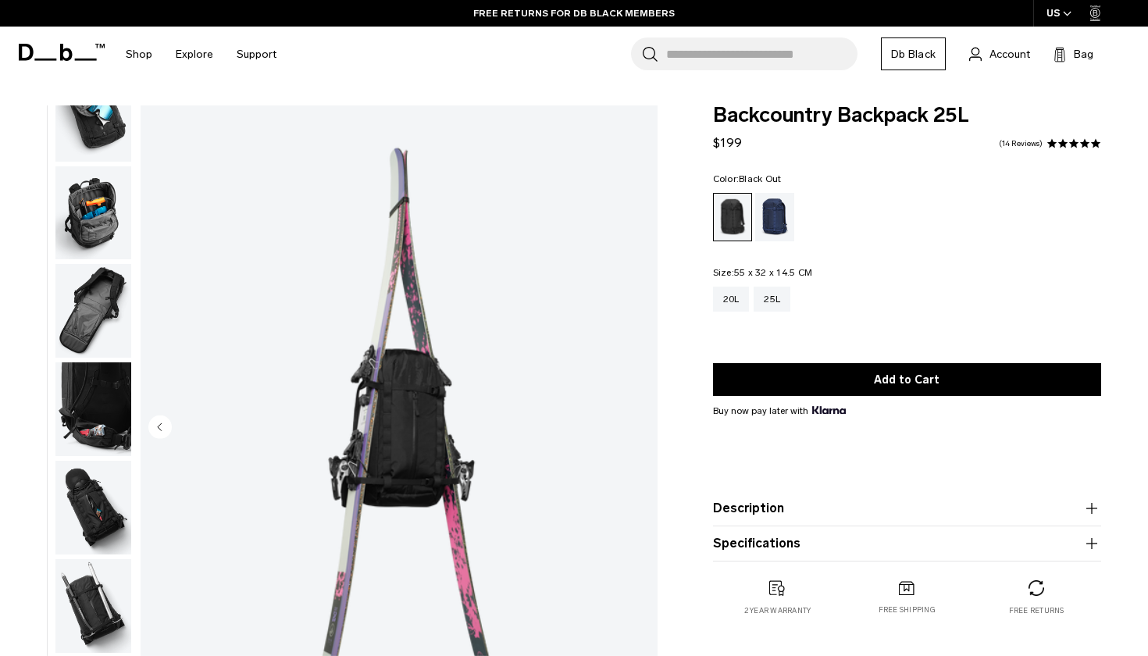
scroll to position [0, 0]
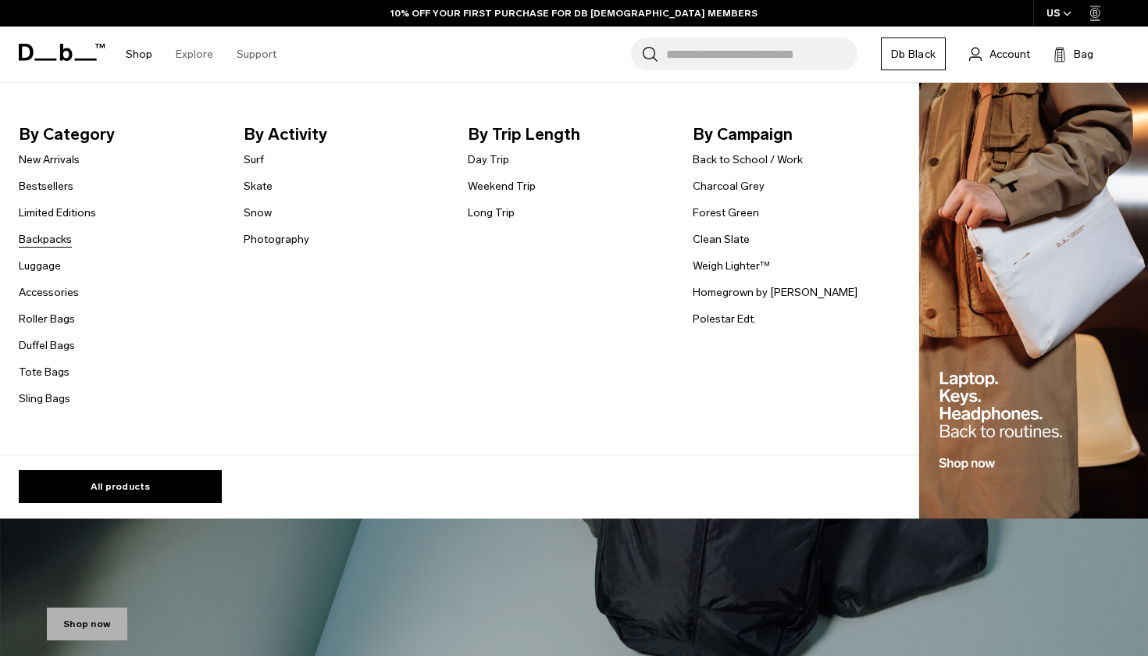
click at [55, 239] on link "Backpacks" at bounding box center [45, 239] width 53 height 16
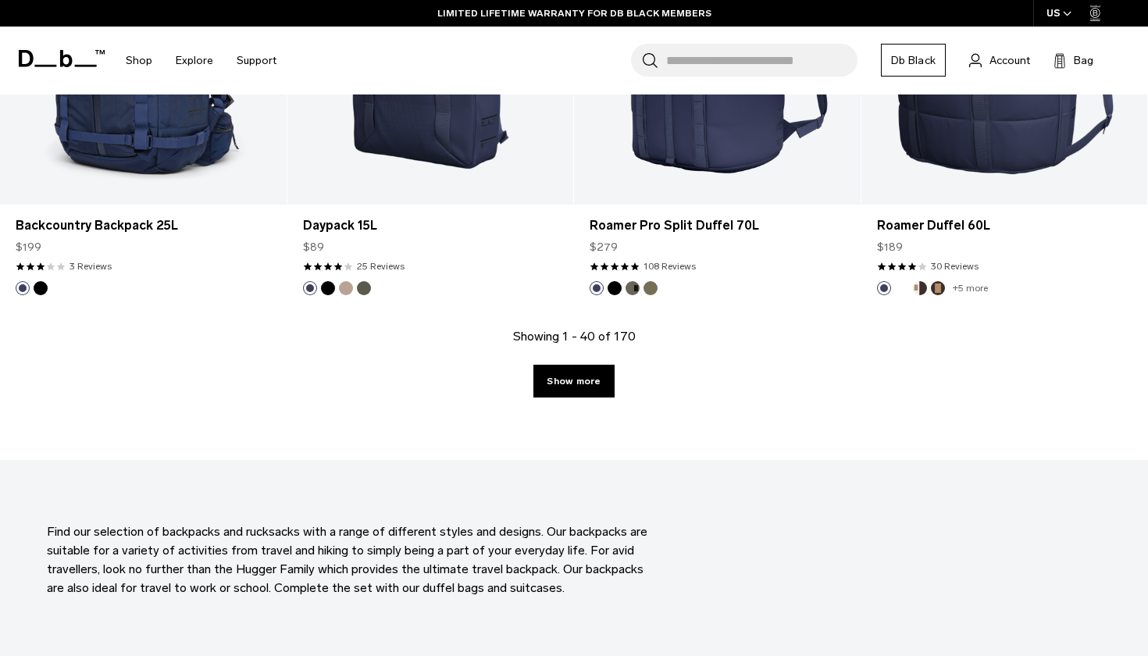
scroll to position [4467, 0]
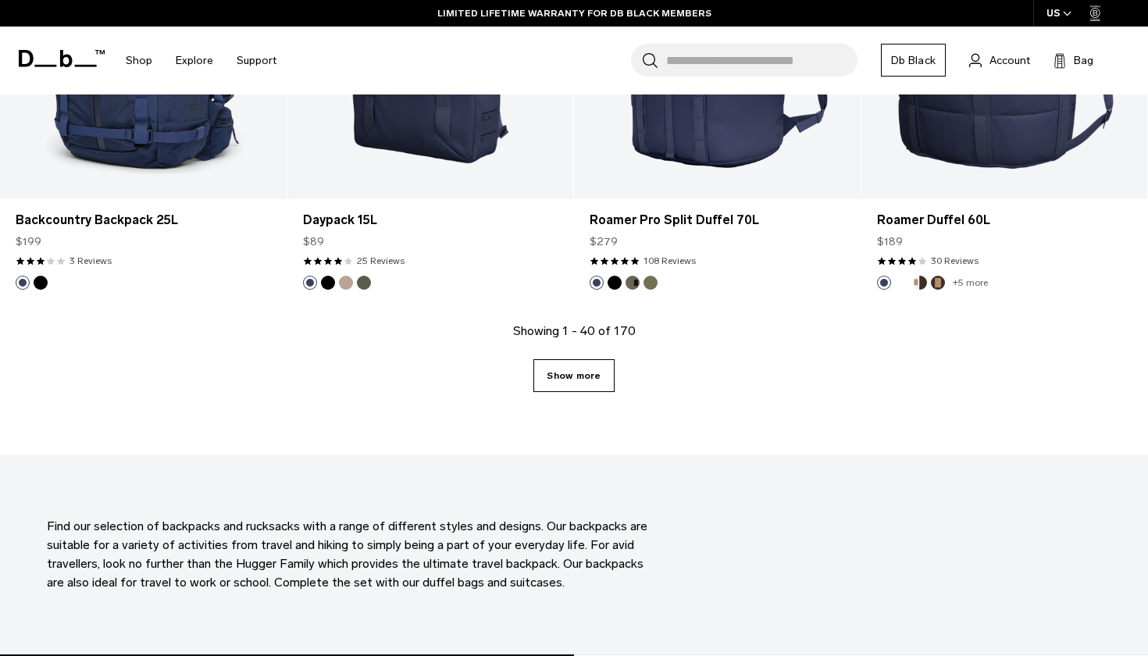
click at [587, 373] on link "Show more" at bounding box center [574, 375] width 80 height 33
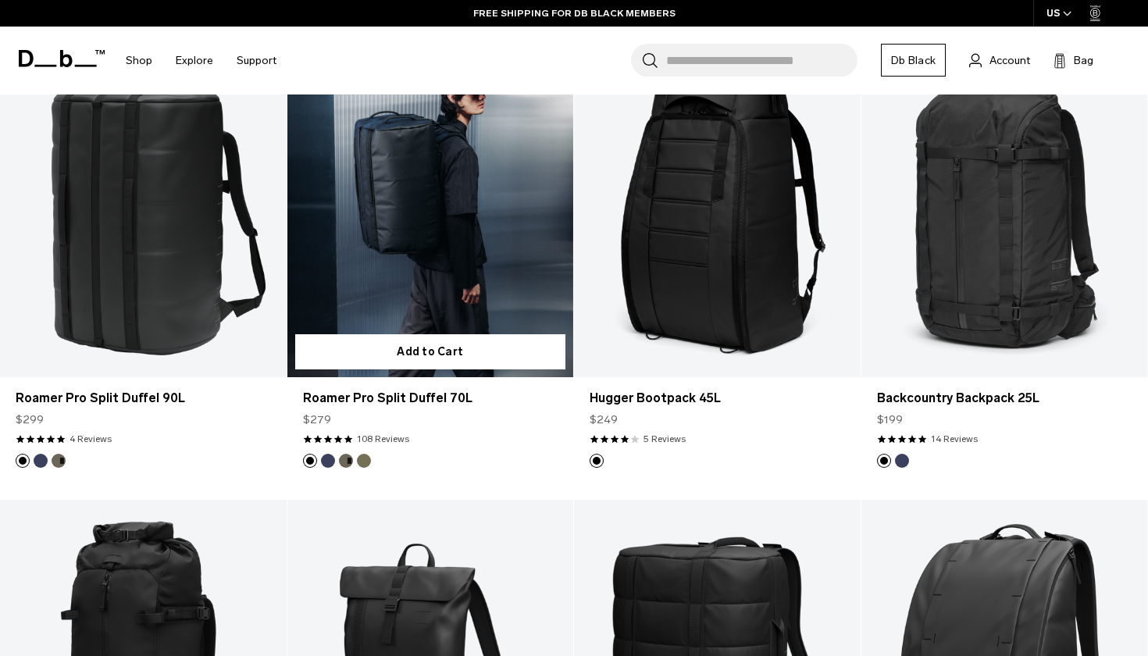
scroll to position [6940, 0]
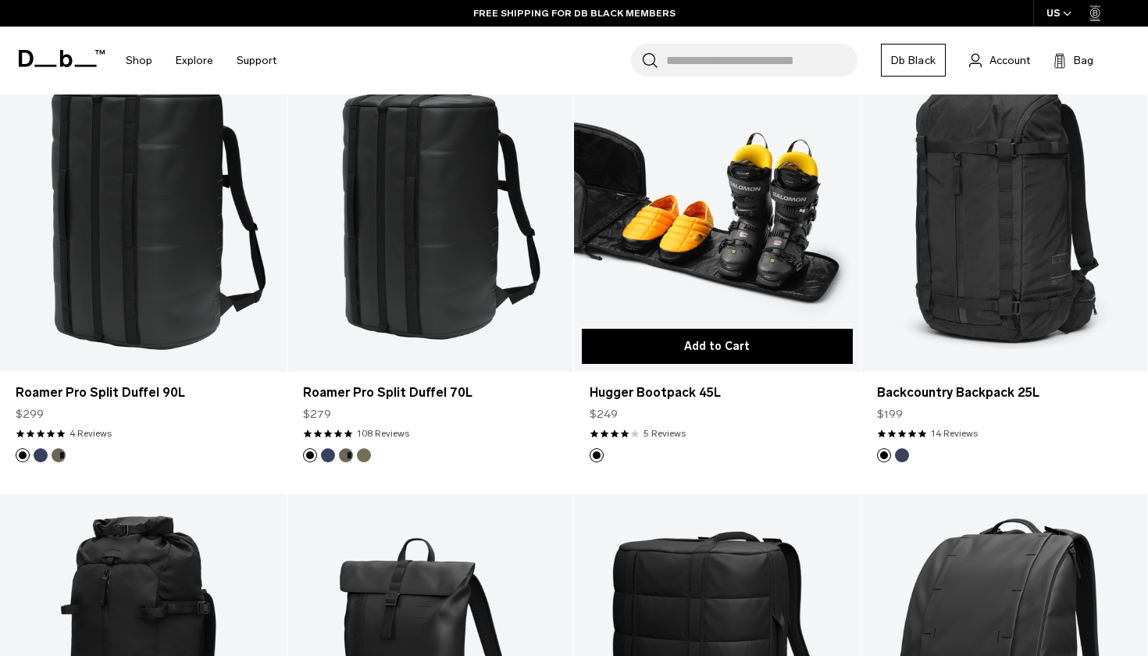
click at [745, 344] on button "Add to Cart" at bounding box center [717, 346] width 271 height 35
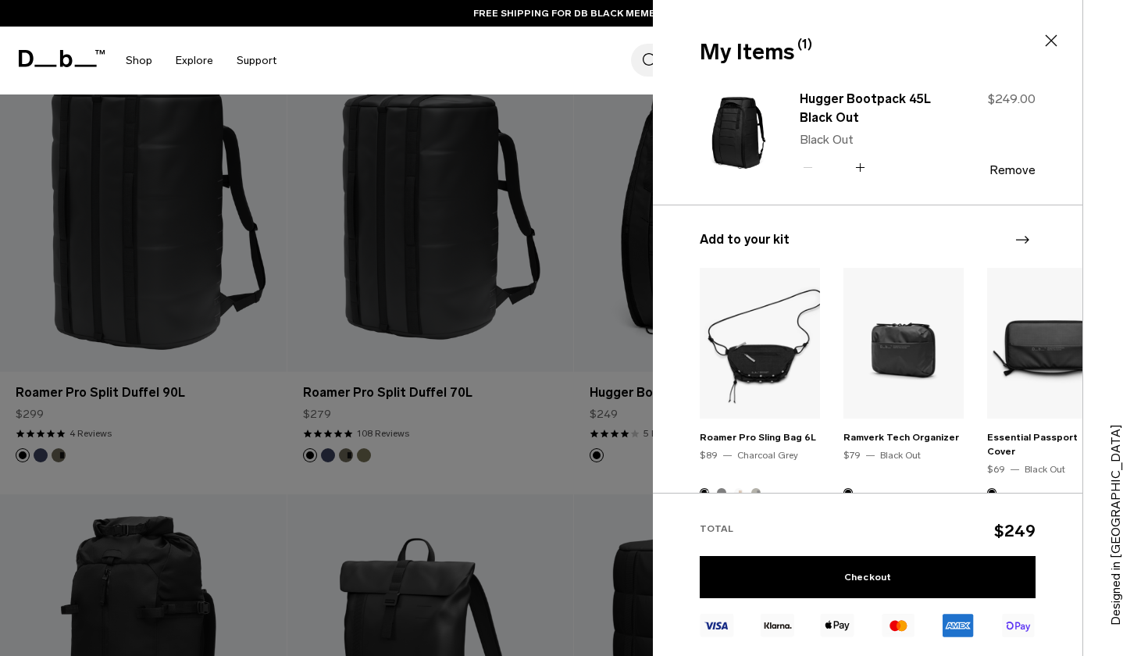
click at [1052, 36] on icon at bounding box center [1051, 40] width 19 height 19
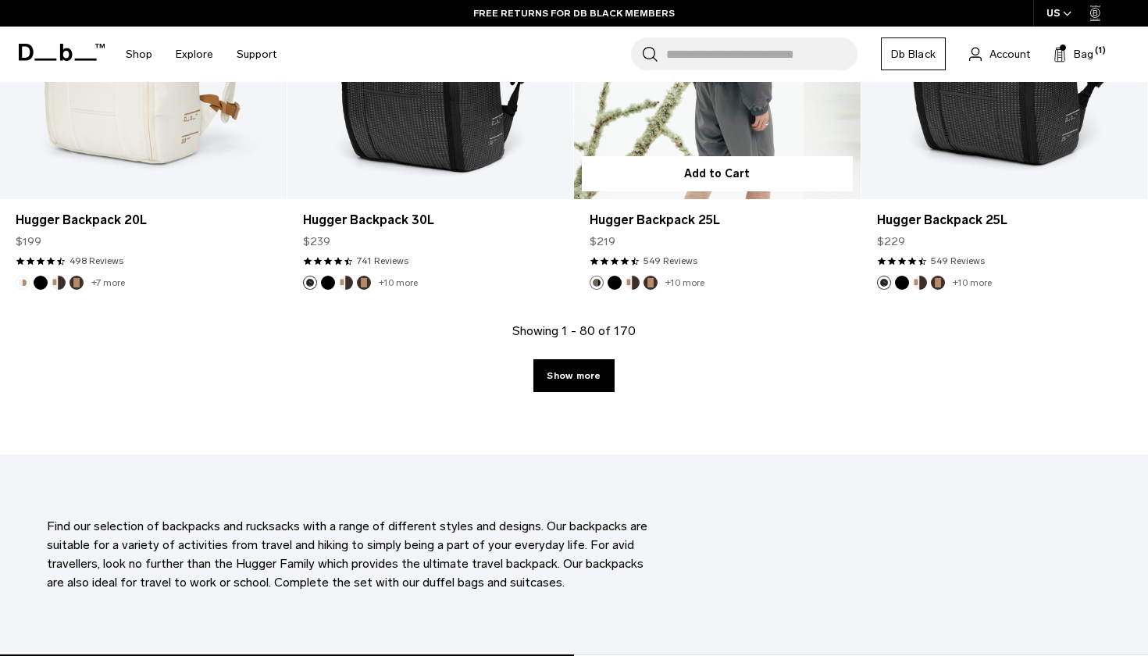
scroll to position [8875, 0]
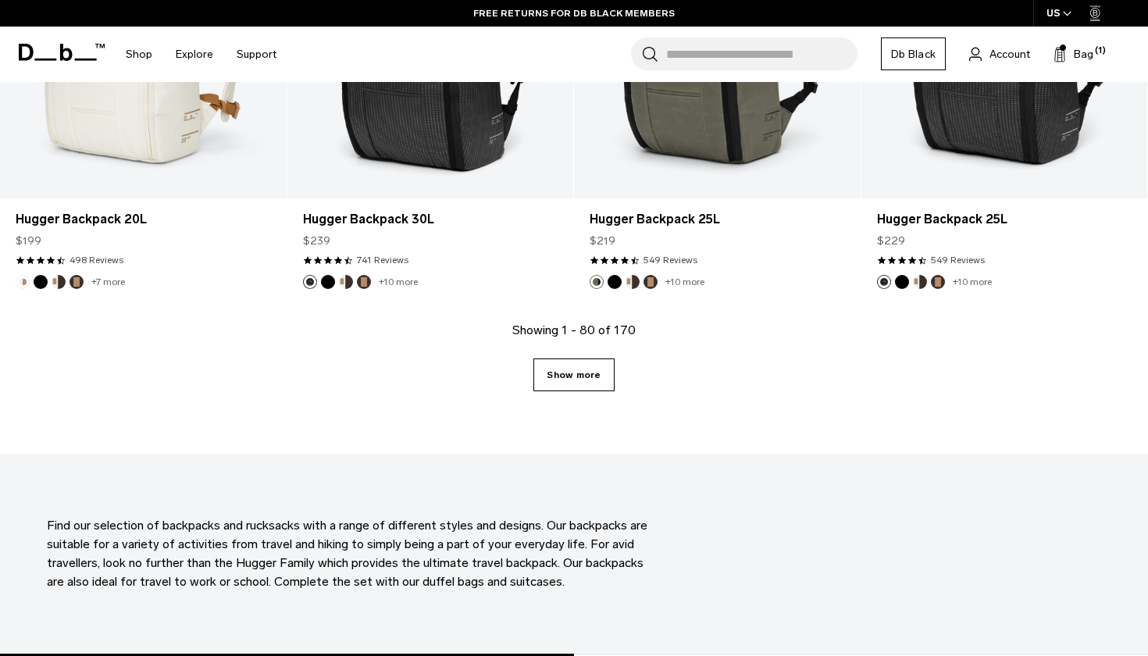
click at [571, 364] on link "Show more" at bounding box center [574, 375] width 80 height 33
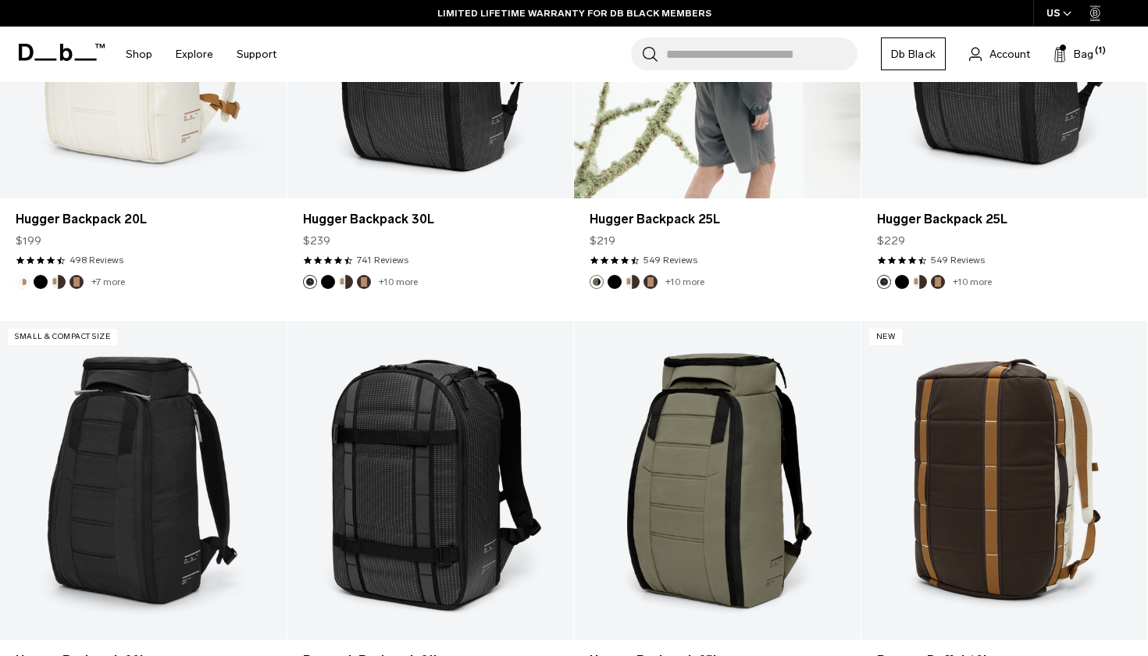
click at [592, 198] on link "Hugger Backpack 25L" at bounding box center [717, 39] width 287 height 318
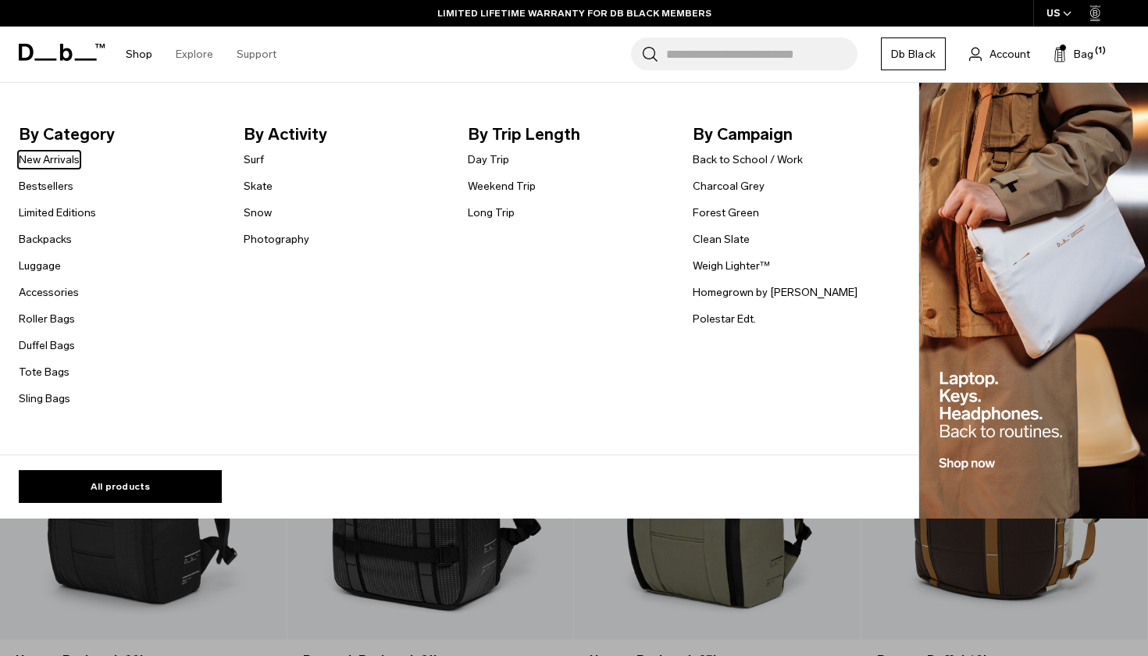
click at [144, 54] on link "Shop" at bounding box center [139, 54] width 27 height 55
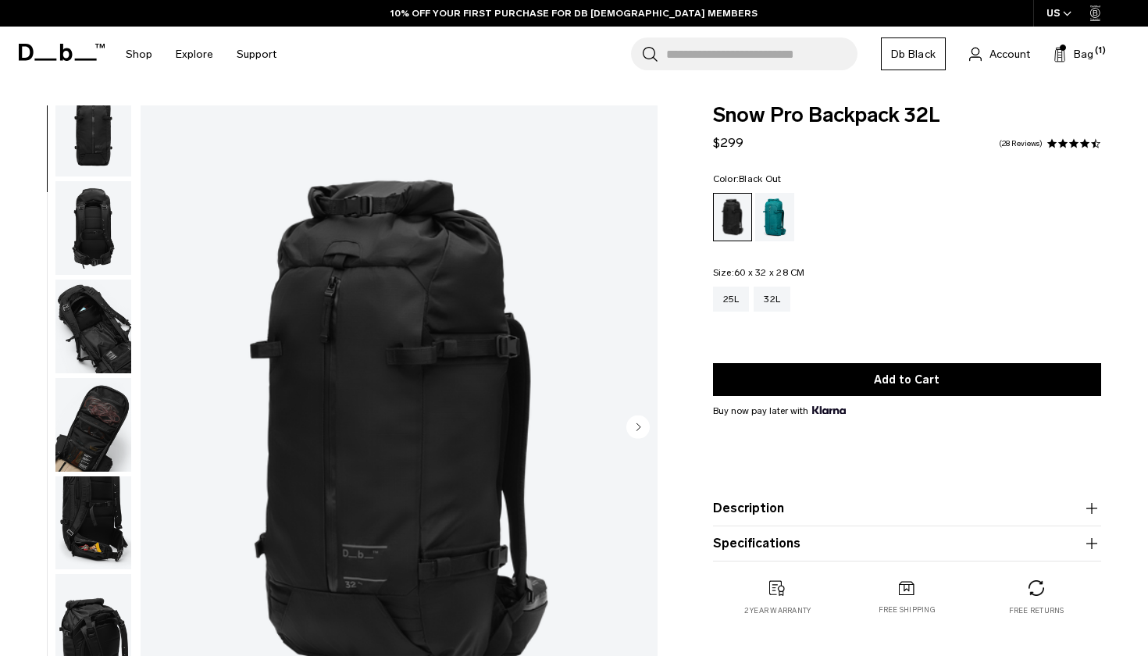
click at [105, 451] on img "button" at bounding box center [93, 425] width 76 height 94
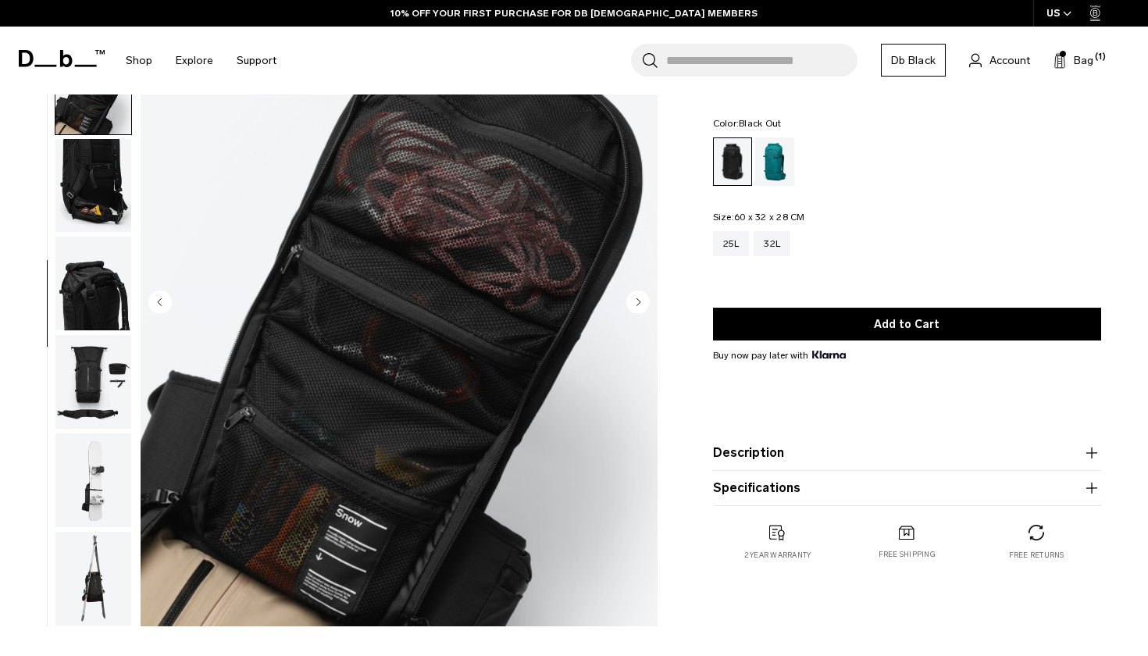
scroll to position [123, 0]
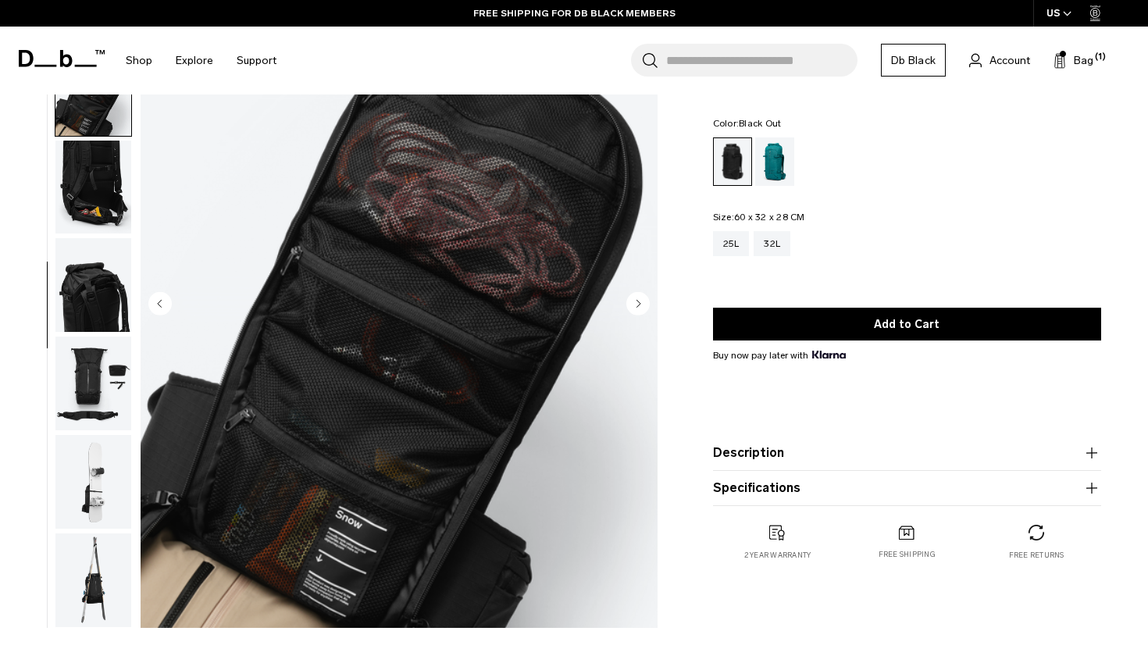
click at [109, 396] on img "button" at bounding box center [93, 384] width 76 height 94
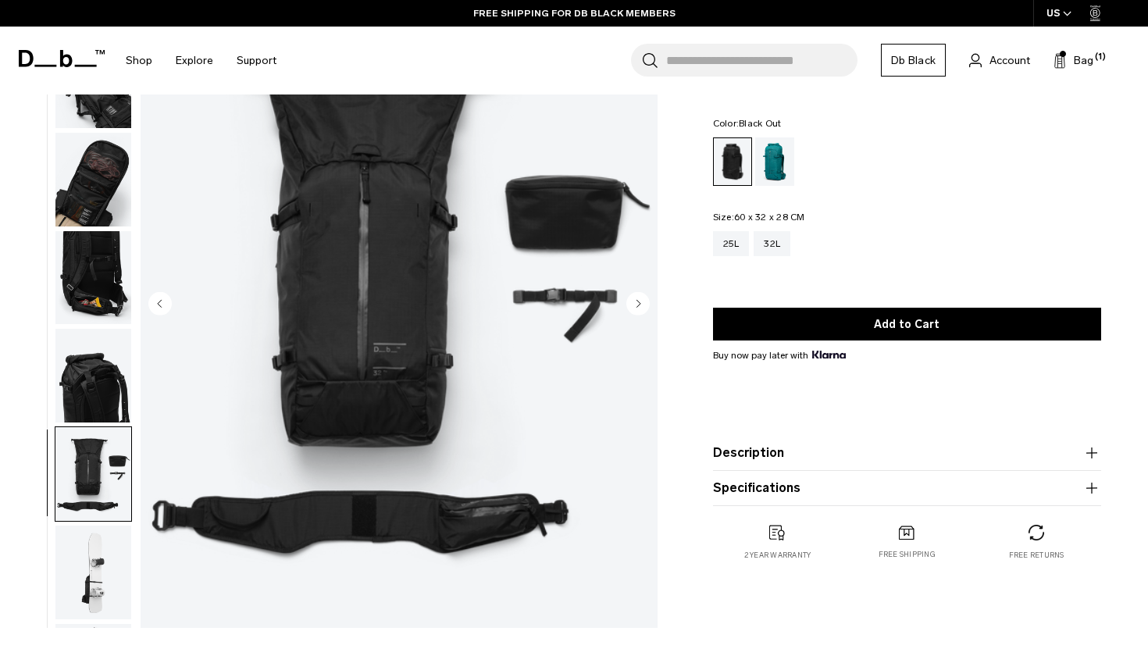
click at [111, 375] on img "button" at bounding box center [93, 376] width 76 height 94
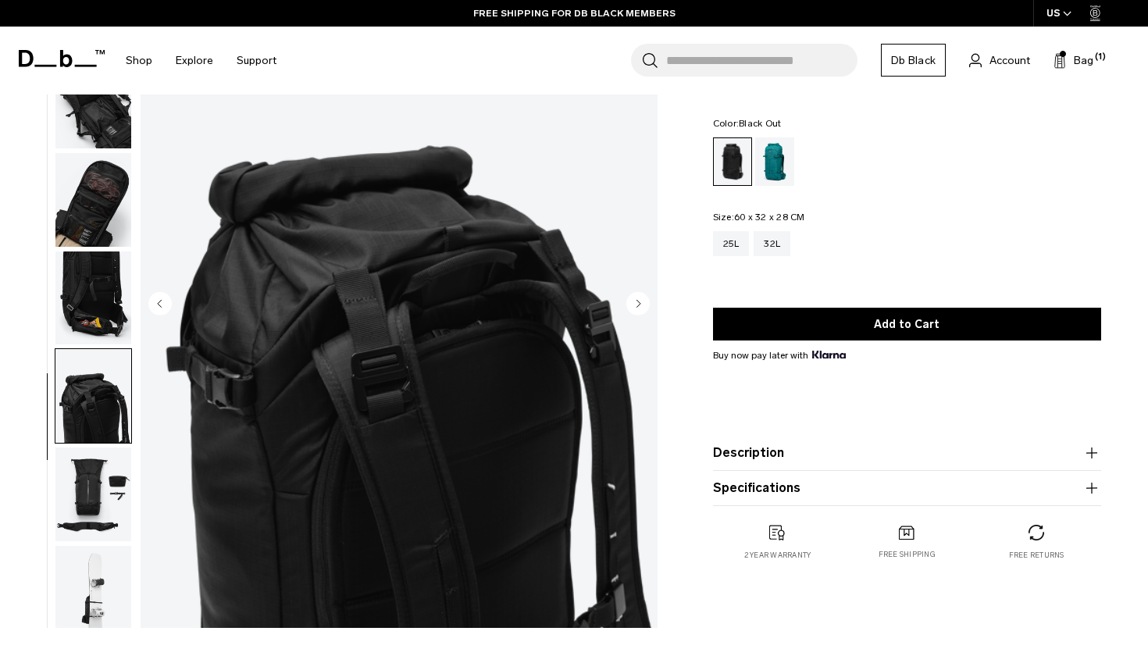
click at [104, 306] on img "button" at bounding box center [93, 299] width 76 height 94
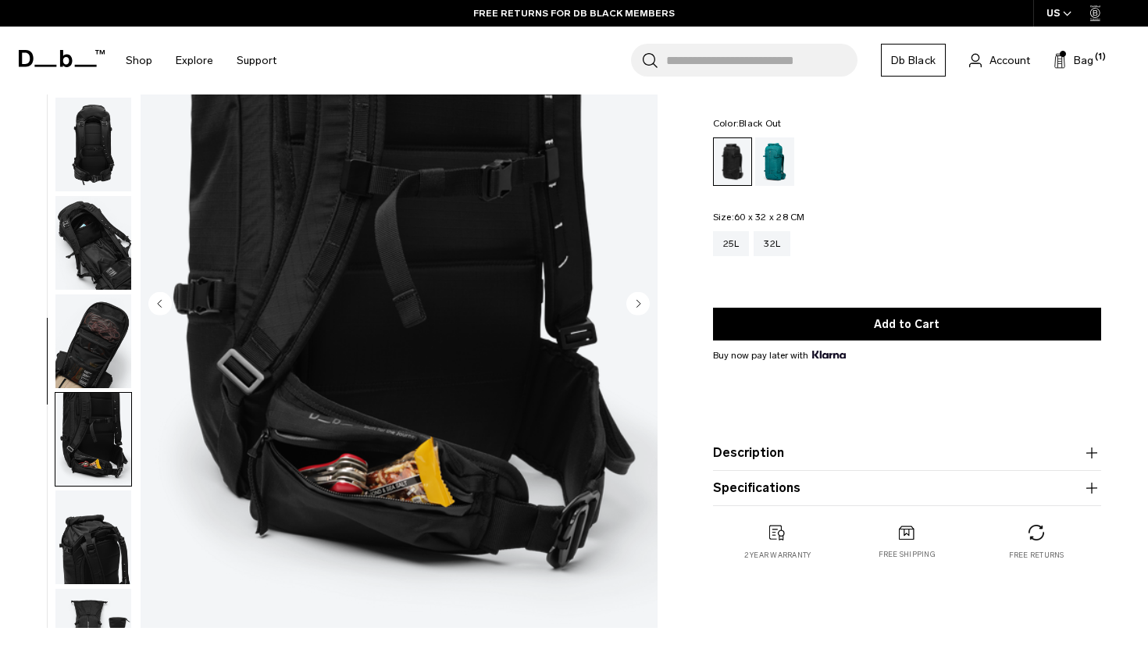
click at [104, 337] on img "button" at bounding box center [93, 341] width 76 height 94
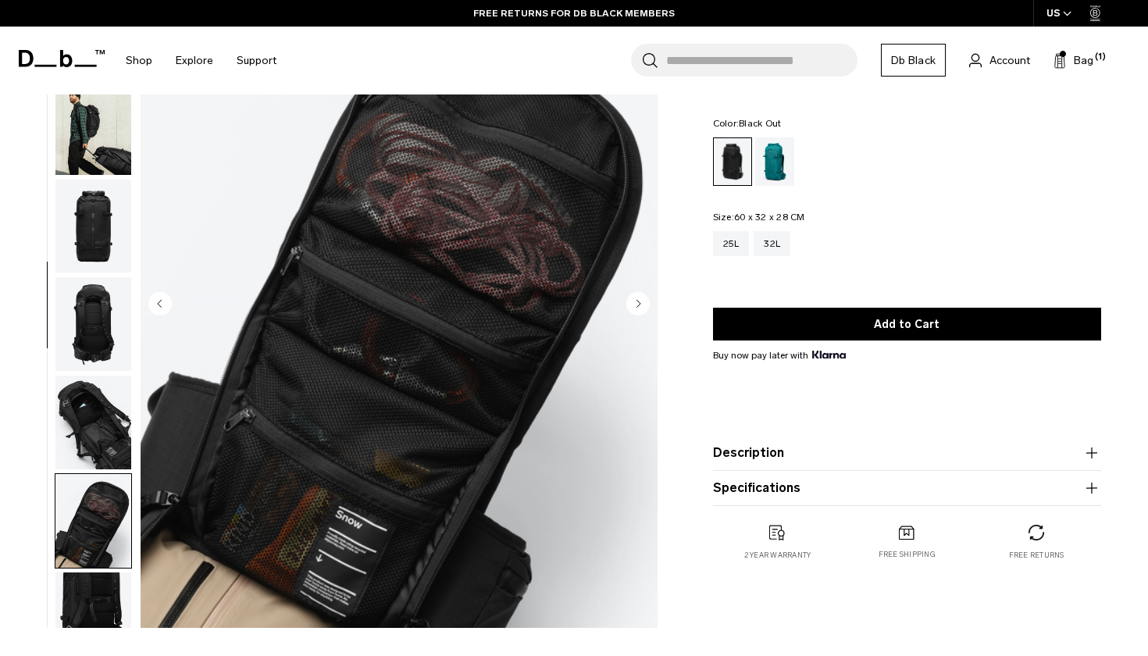
scroll to position [121, 0]
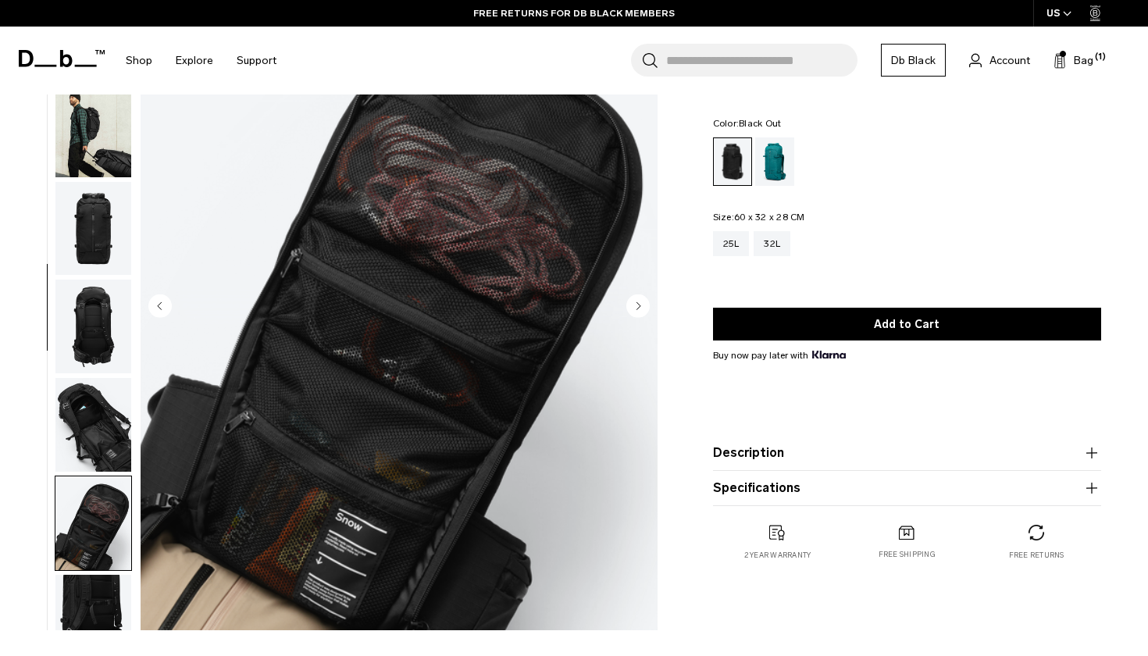
click at [91, 317] on img "button" at bounding box center [93, 327] width 76 height 94
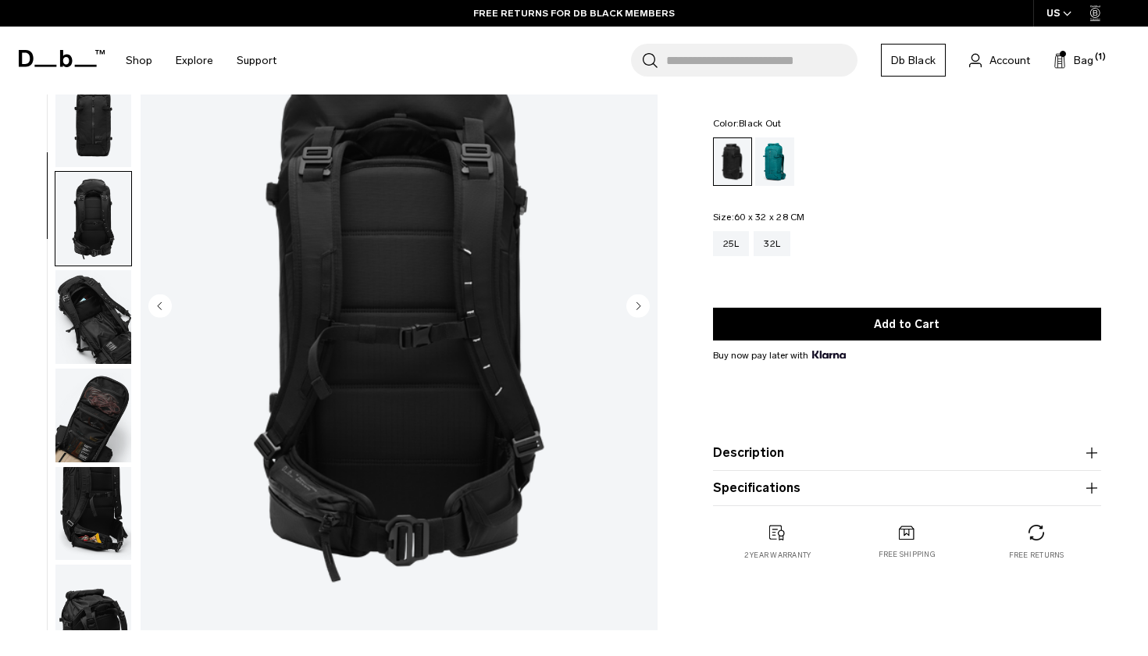
click at [118, 127] on img "button" at bounding box center [93, 121] width 76 height 94
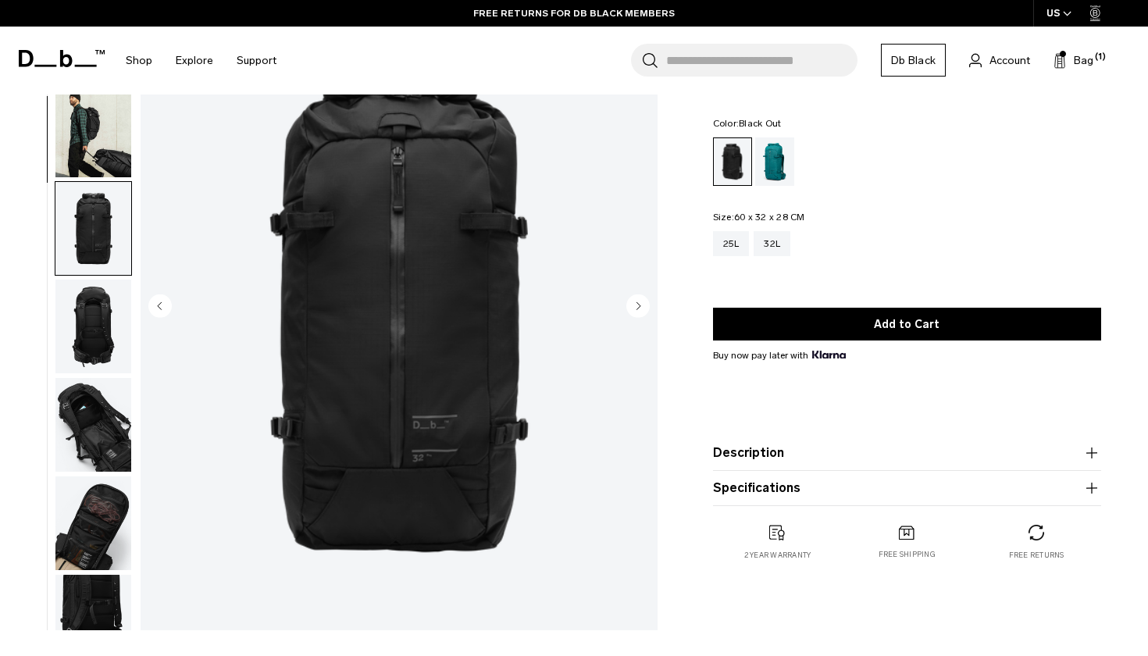
scroll to position [0, 0]
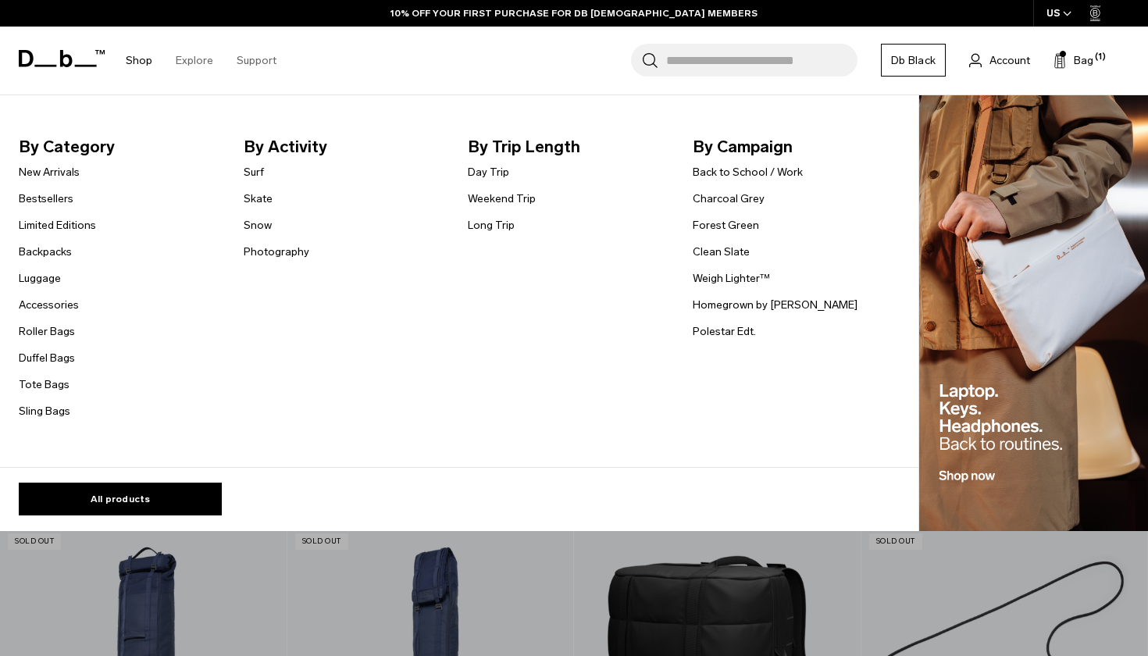
scroll to position [309, 0]
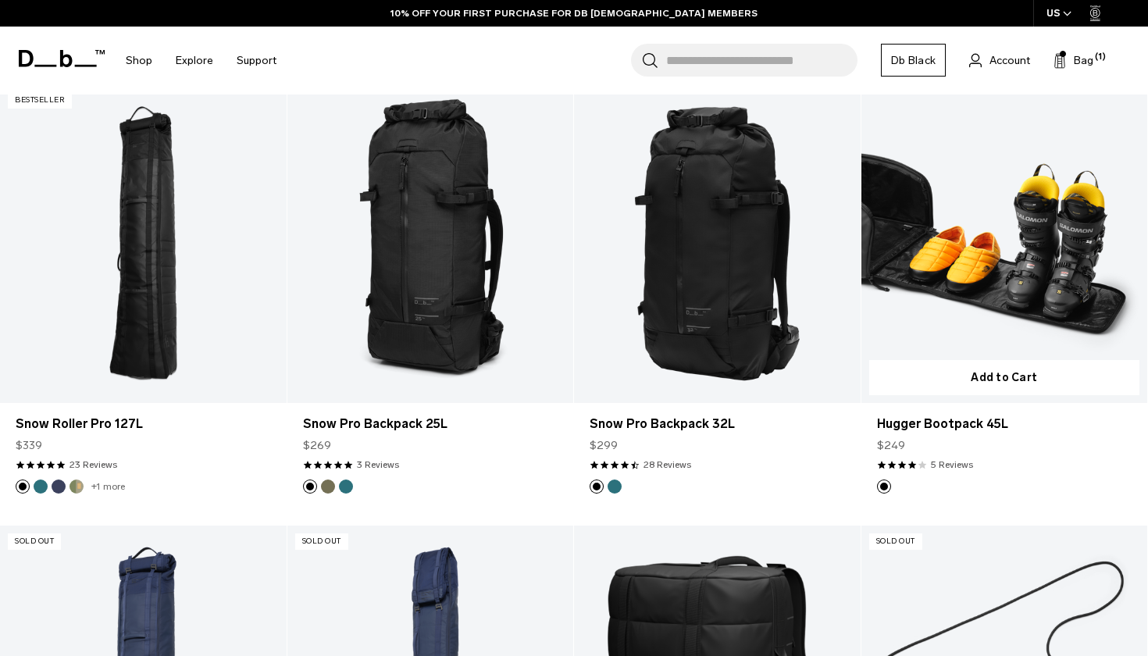
click at [982, 277] on link "Hugger Bootpack 45L" at bounding box center [1005, 243] width 287 height 318
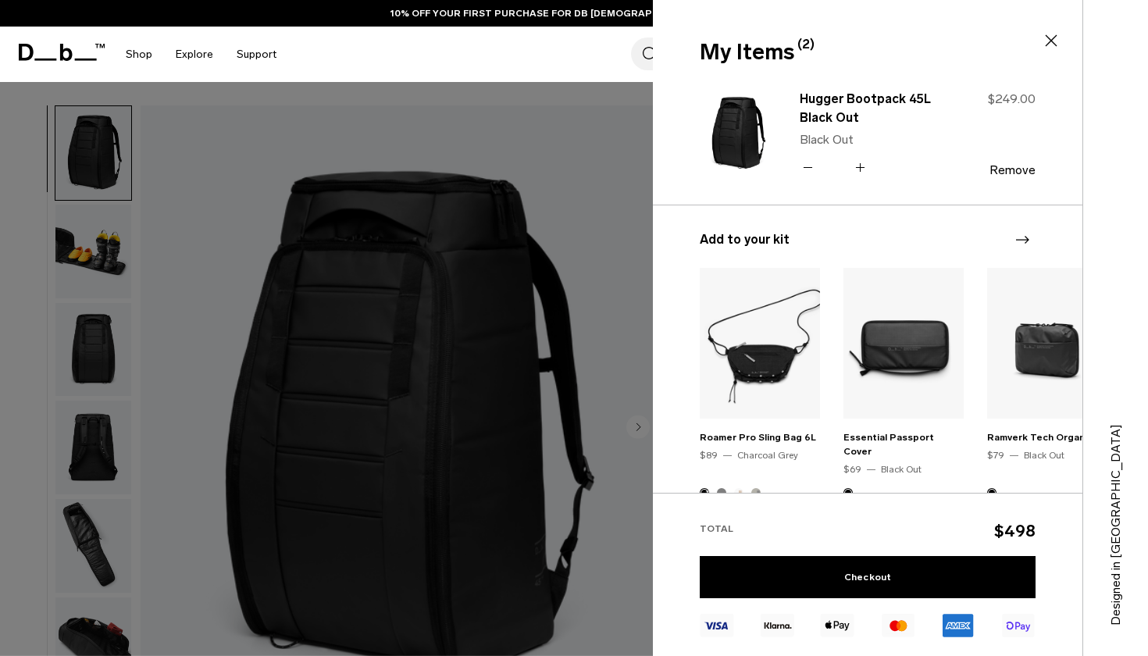
click at [816, 169] on button "-" at bounding box center [808, 168] width 16 height 19
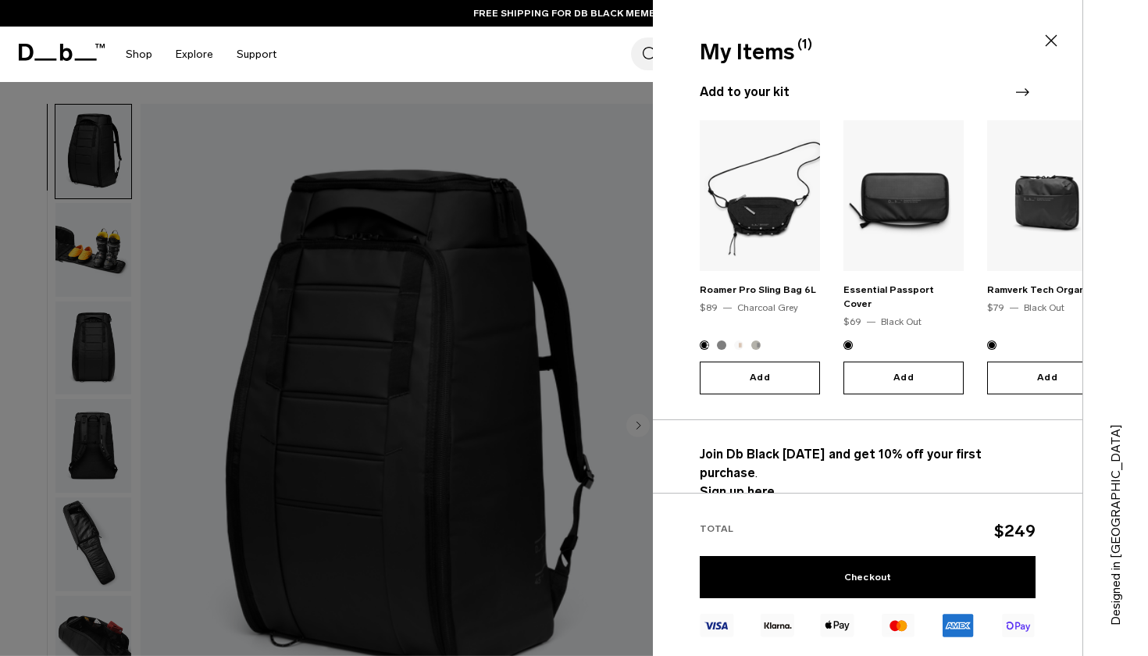
scroll to position [2, 0]
click at [136, 59] on link "Shop" at bounding box center [139, 54] width 27 height 55
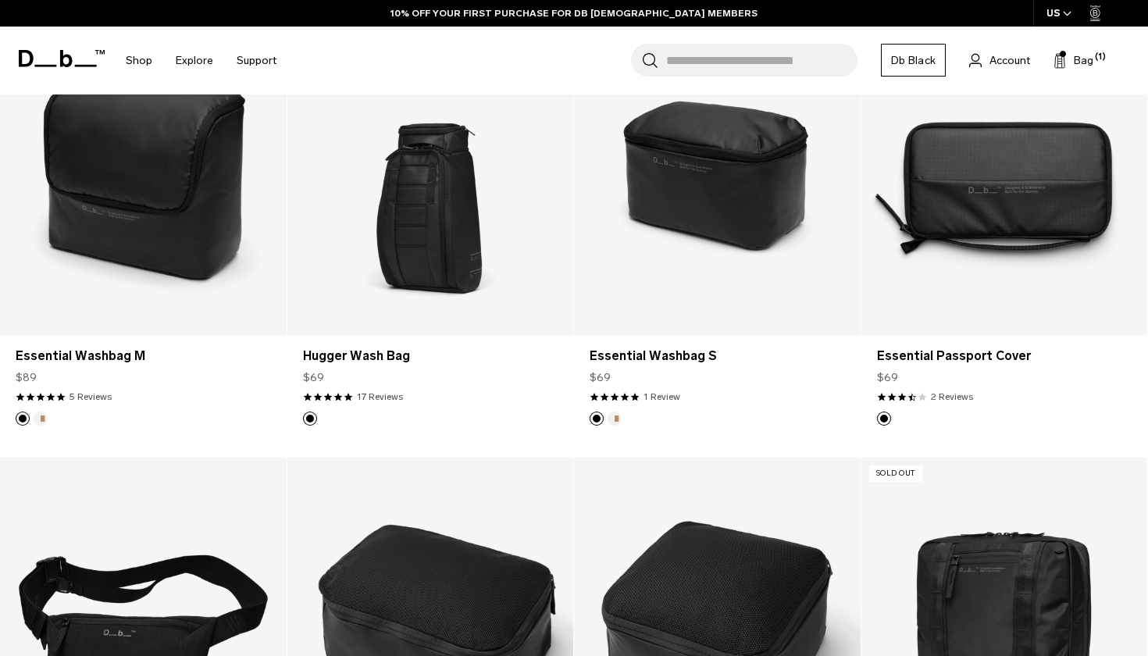
scroll to position [2143, 0]
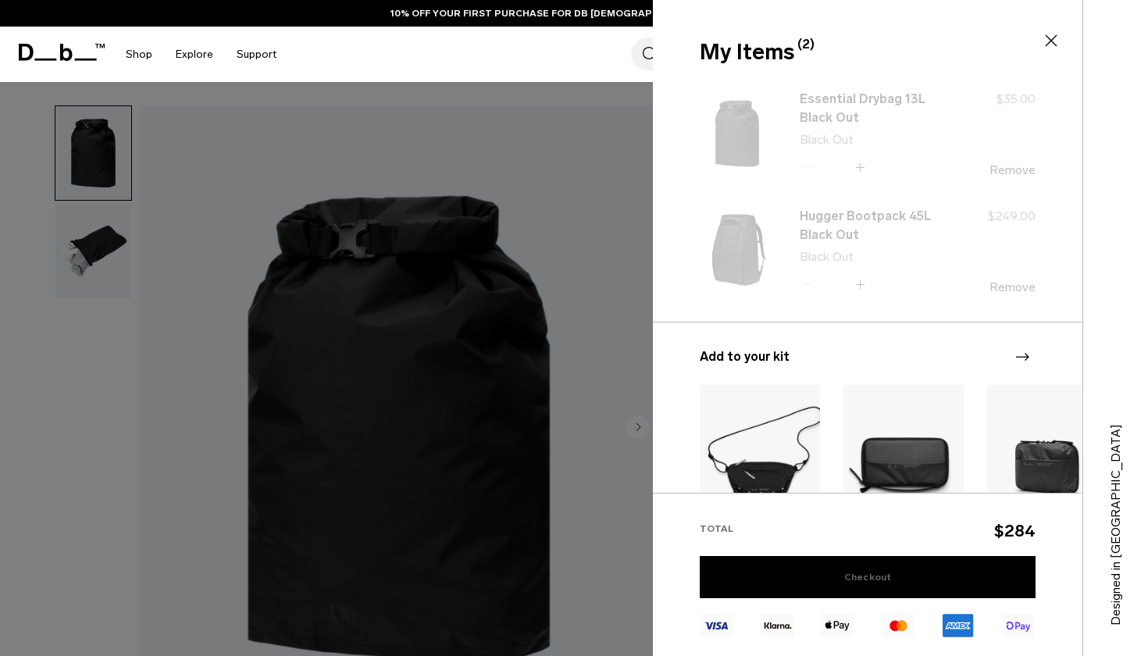
click at [864, 578] on link "Checkout" at bounding box center [868, 577] width 336 height 42
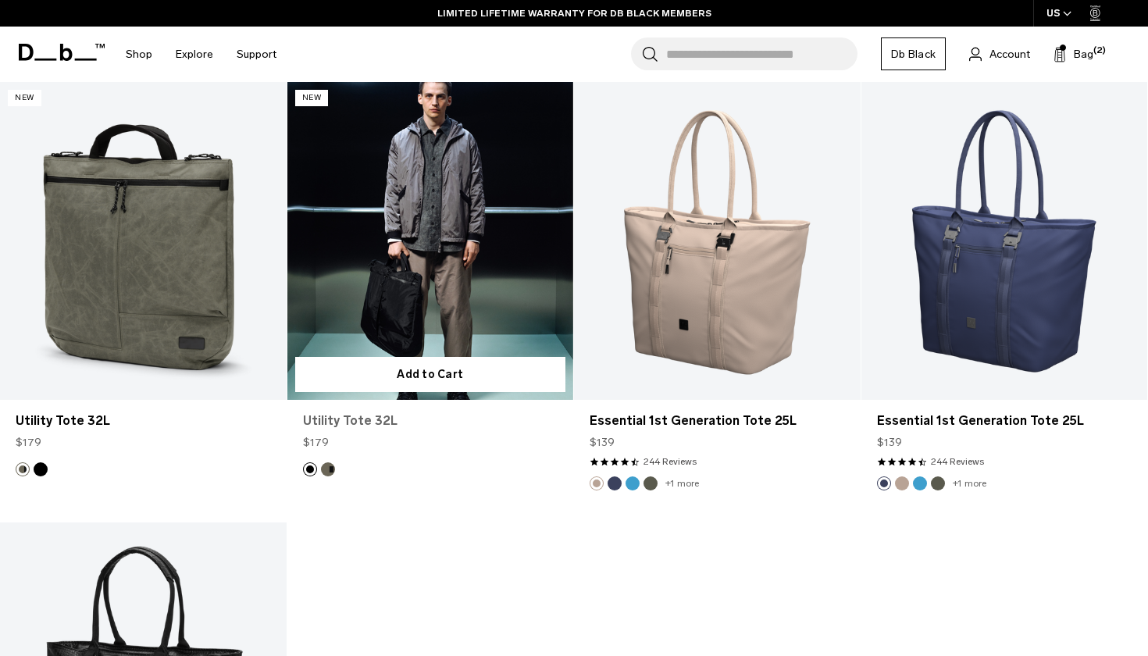
scroll to position [2084, 0]
